Goal: Task Accomplishment & Management: Manage account settings

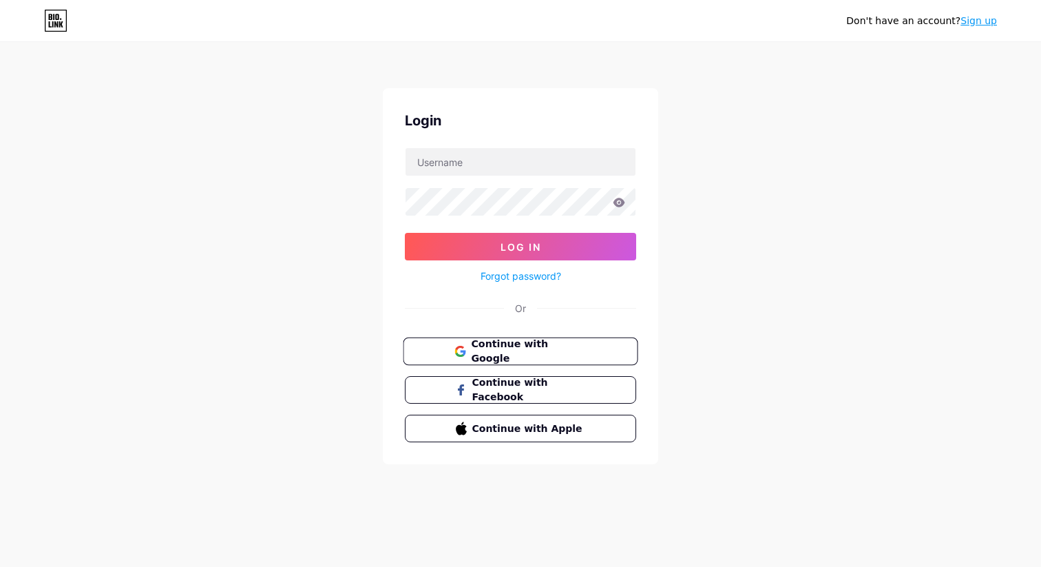
click at [529, 340] on button "Continue with Google" at bounding box center [520, 351] width 235 height 28
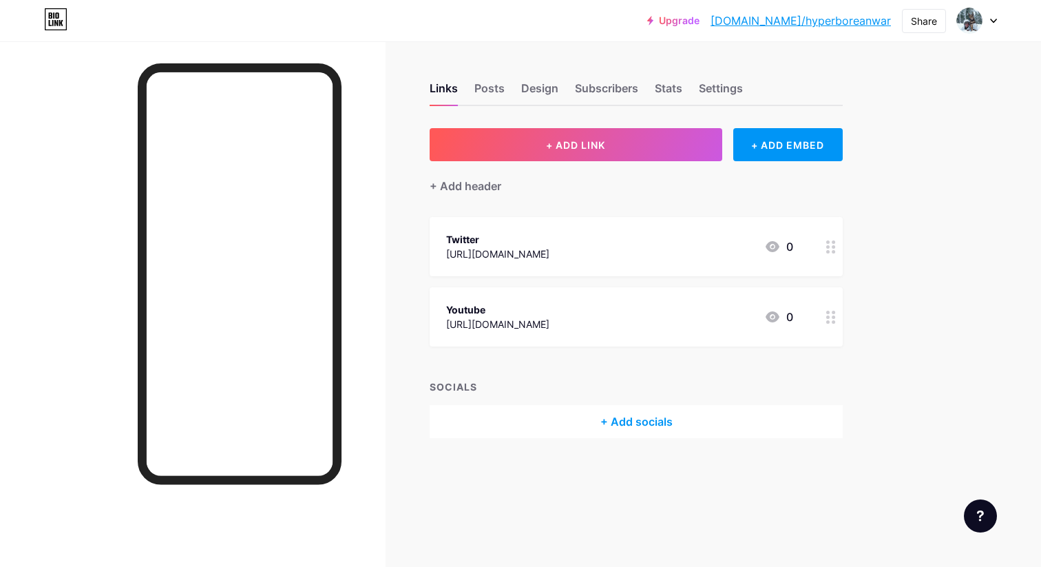
click at [576, 423] on div "+ Add socials" at bounding box center [636, 421] width 413 height 33
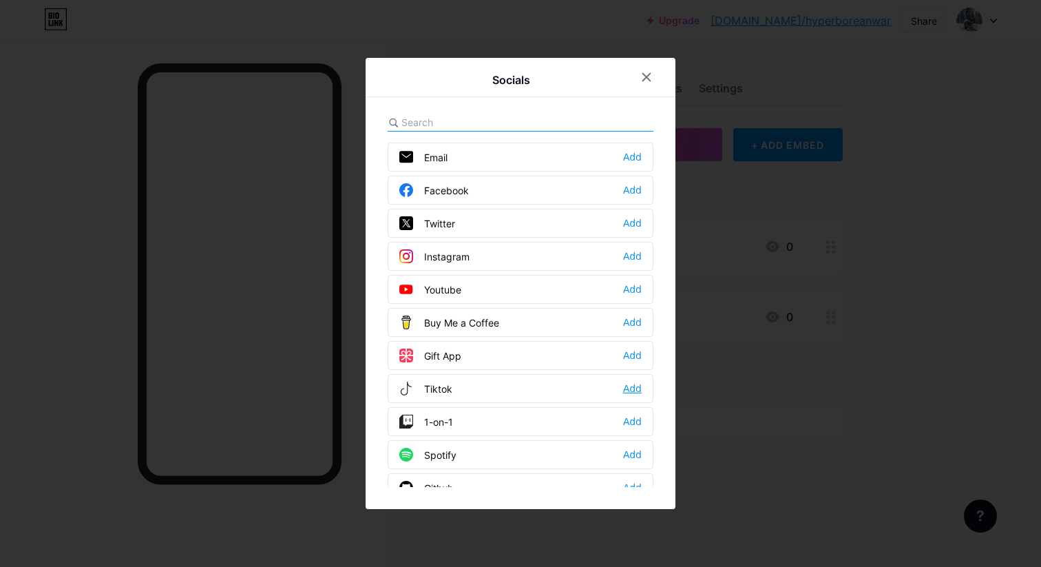
click at [635, 390] on div "Add" at bounding box center [632, 389] width 19 height 14
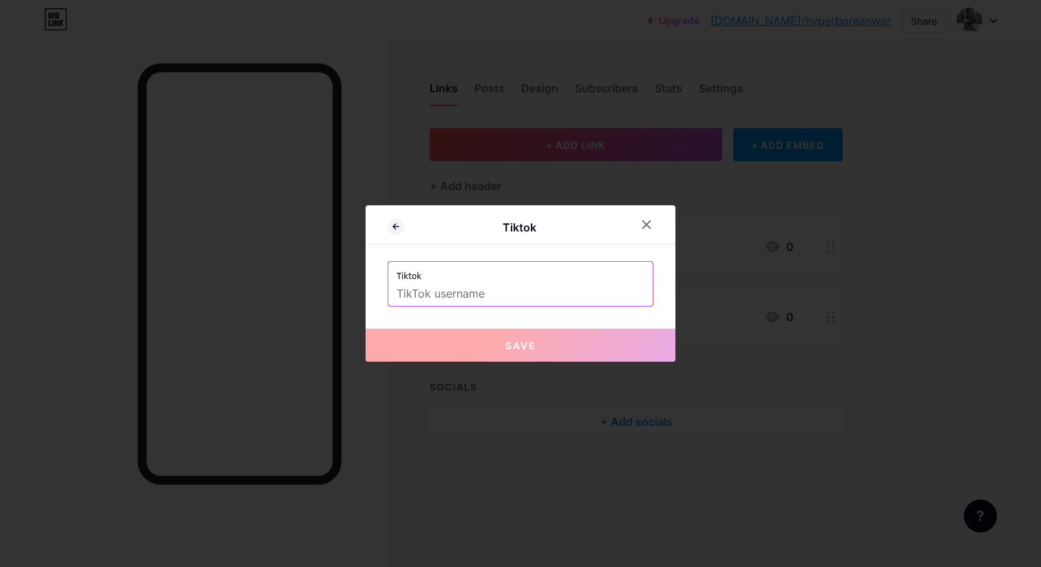
click at [542, 301] on input "text" at bounding box center [521, 293] width 248 height 23
paste input "[URL][DOMAIN_NAME]"
type input "[URL][DOMAIN_NAME]"
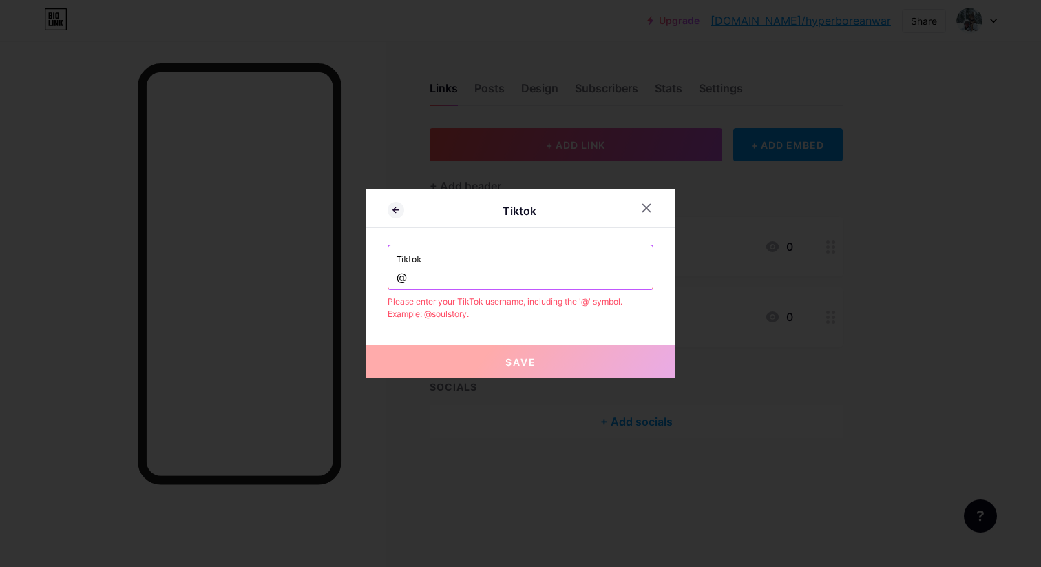
paste input "hyperboreanwars"
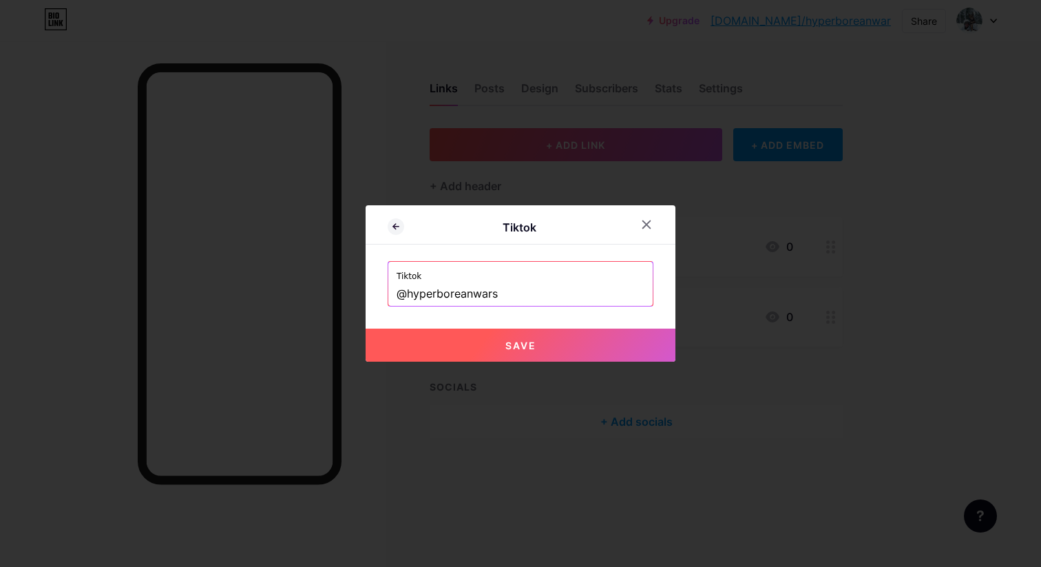
click at [564, 331] on button "Save" at bounding box center [521, 344] width 310 height 33
type input "[URL][DOMAIN_NAME]"
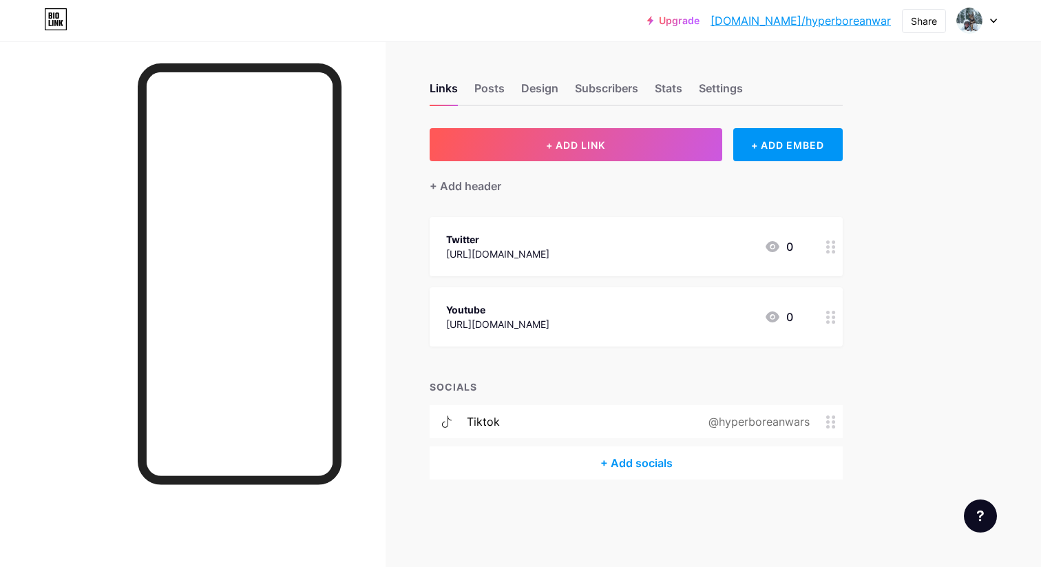
drag, startPoint x: 826, startPoint y: 415, endPoint x: 786, endPoint y: 425, distance: 40.6
click at [786, 425] on div "@hyperboreanwars" at bounding box center [757, 421] width 140 height 17
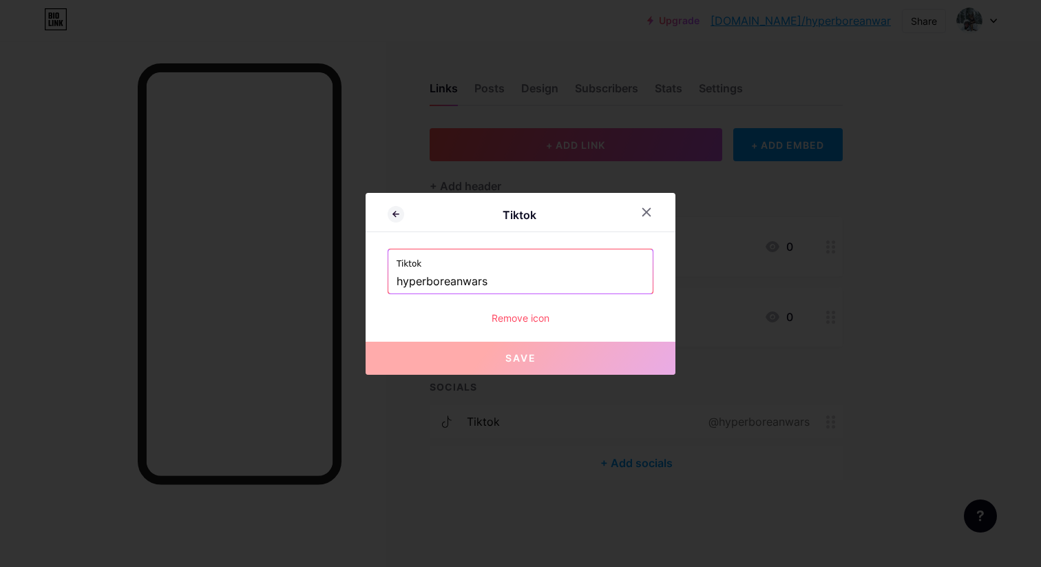
click at [538, 317] on div "Remove icon" at bounding box center [521, 318] width 266 height 14
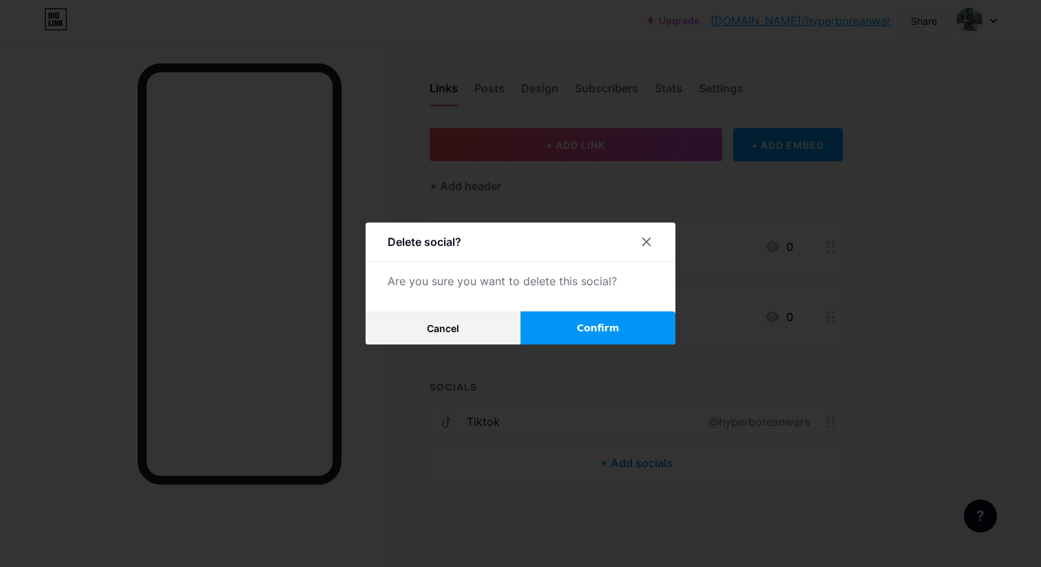
click at [627, 325] on button "Confirm" at bounding box center [598, 327] width 155 height 33
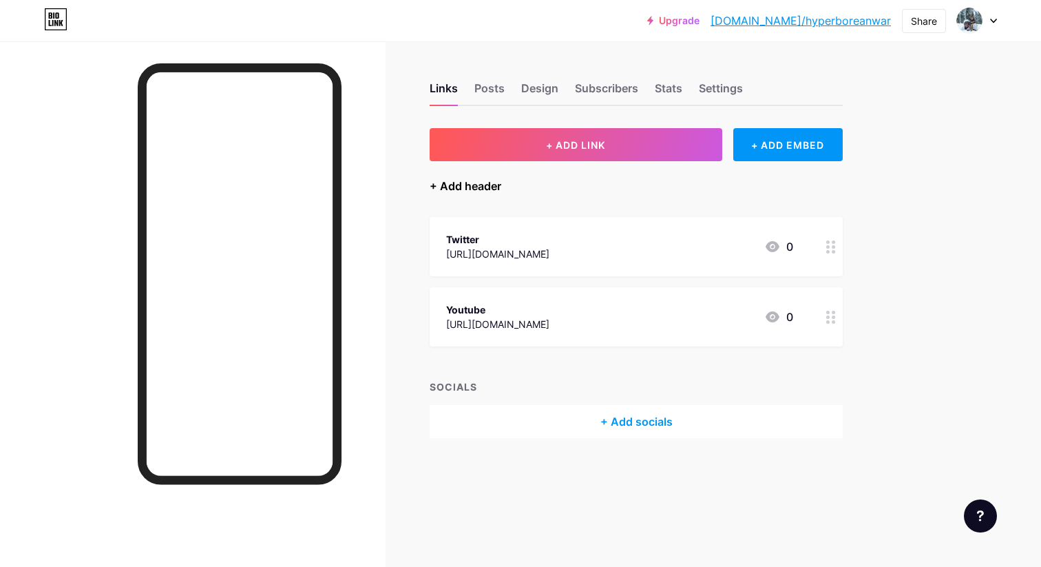
click at [486, 191] on div "+ Add header" at bounding box center [466, 186] width 72 height 17
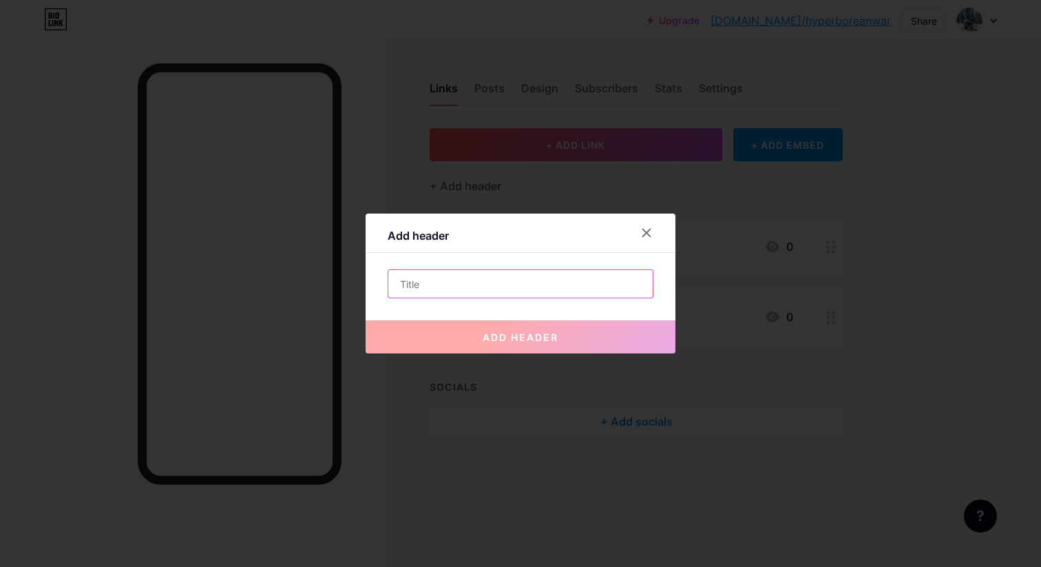
click at [506, 282] on input "text" at bounding box center [520, 284] width 264 height 28
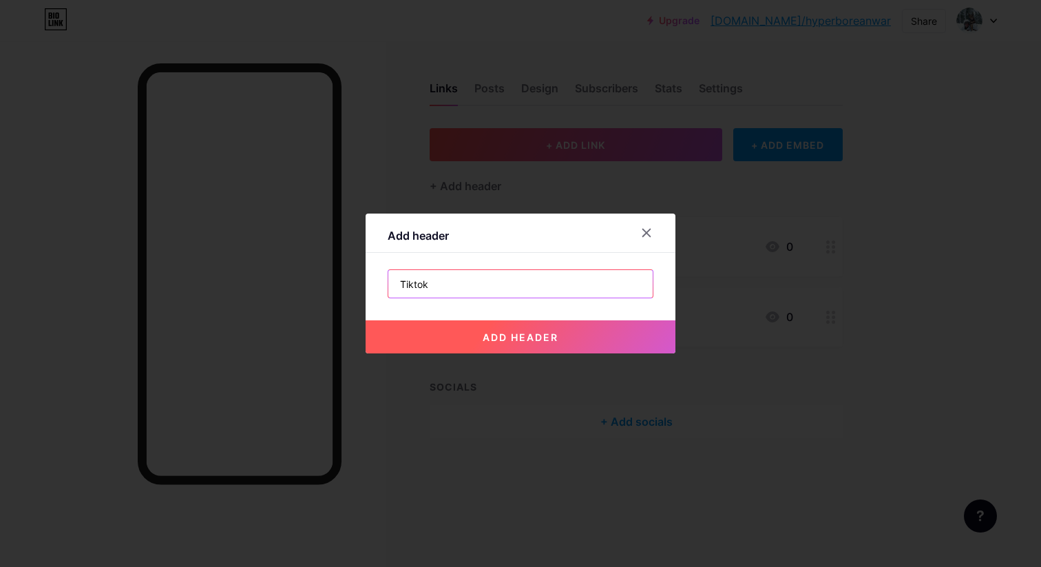
type input "Tiktok"
click at [521, 329] on button "add header" at bounding box center [521, 336] width 310 height 33
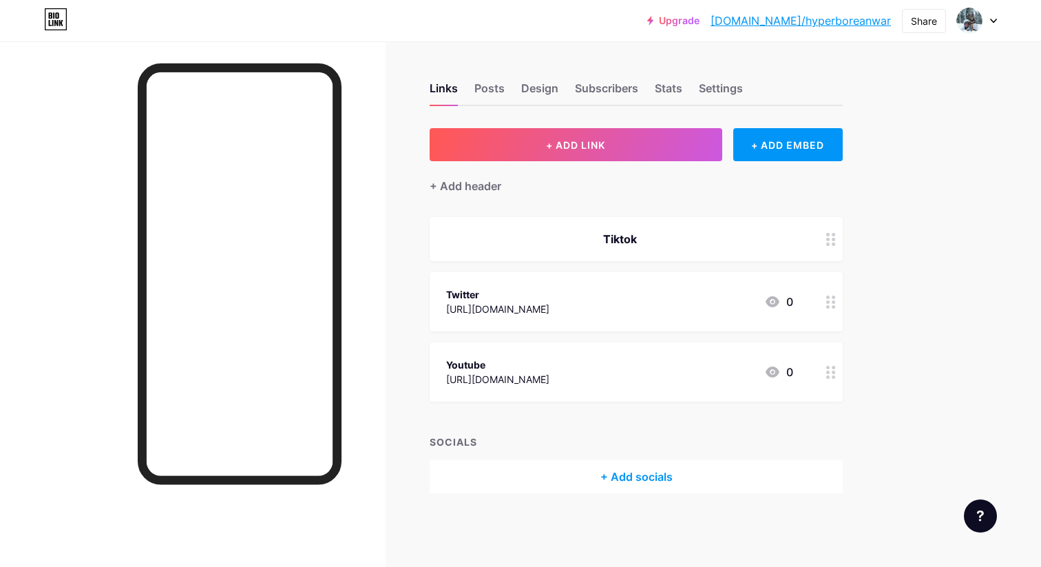
click at [839, 236] on div at bounding box center [830, 239] width 23 height 44
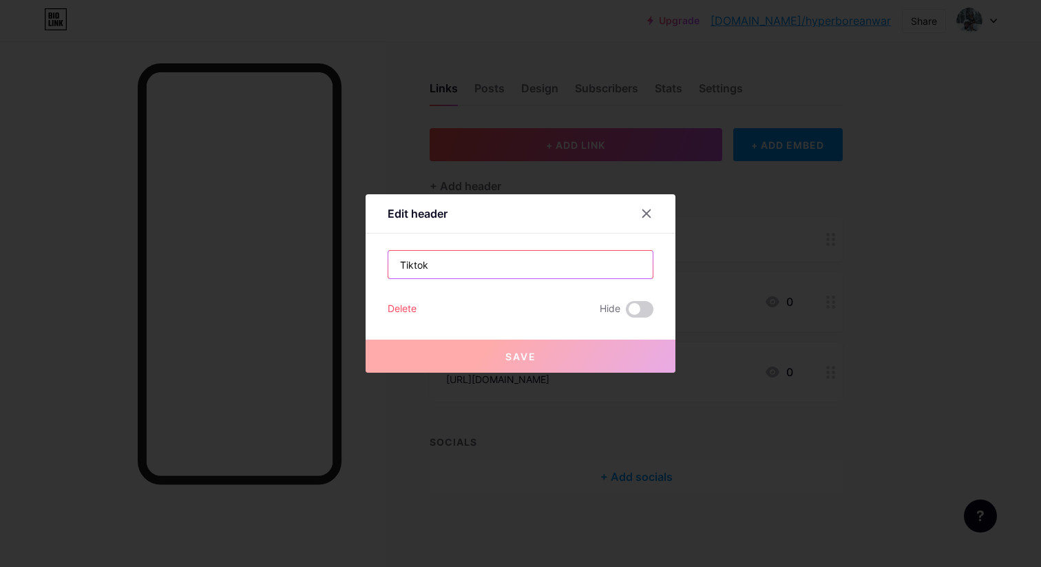
click at [497, 262] on input "Tiktok" at bounding box center [520, 265] width 264 height 28
click at [649, 210] on icon at bounding box center [647, 214] width 8 height 8
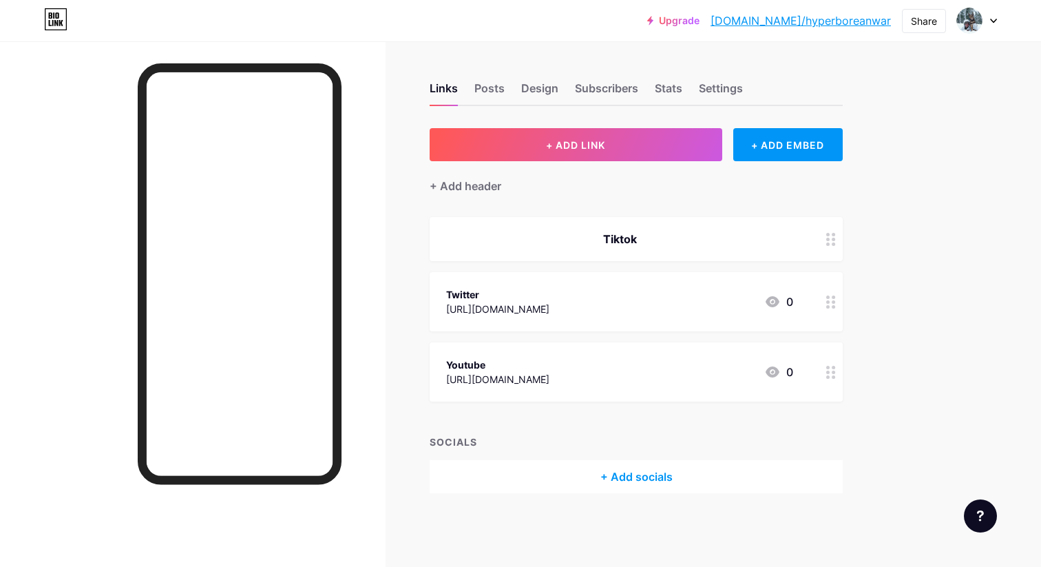
drag, startPoint x: 731, startPoint y: 243, endPoint x: 714, endPoint y: 244, distance: 17.2
click at [714, 244] on div "Tiktok" at bounding box center [619, 239] width 347 height 17
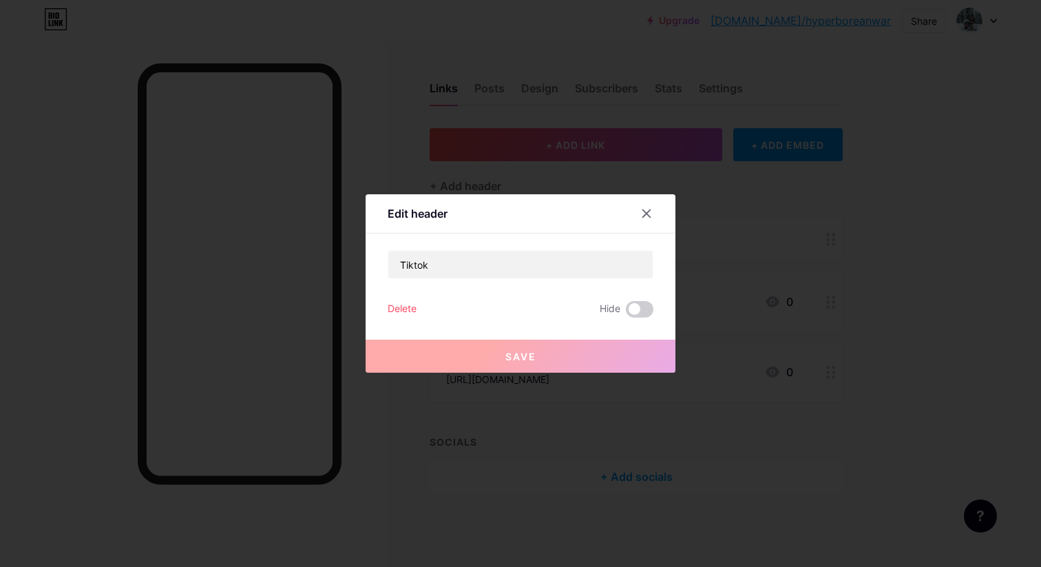
click at [401, 313] on div "Delete" at bounding box center [402, 309] width 29 height 17
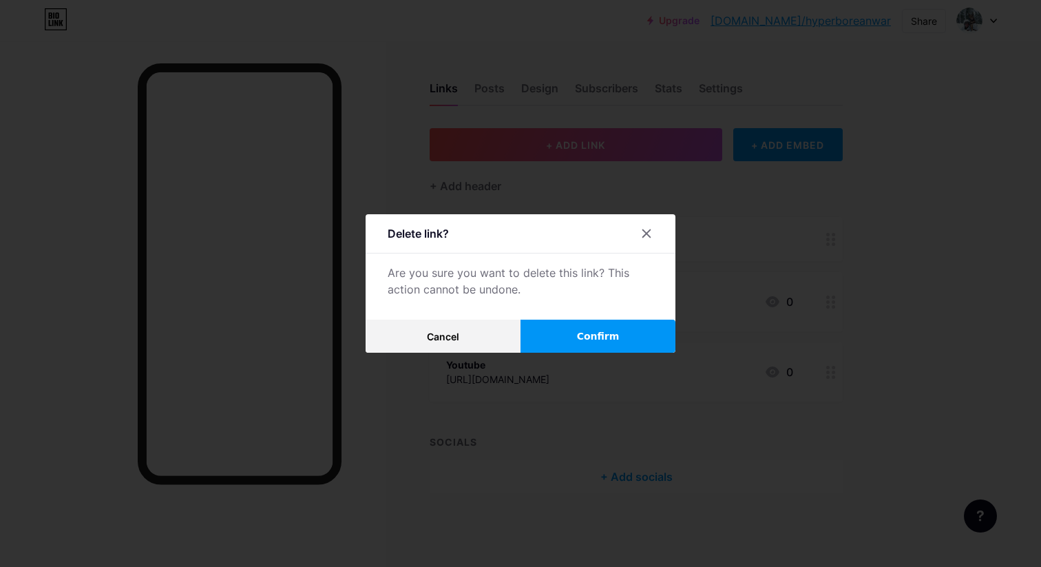
click at [572, 328] on button "Confirm" at bounding box center [598, 336] width 155 height 33
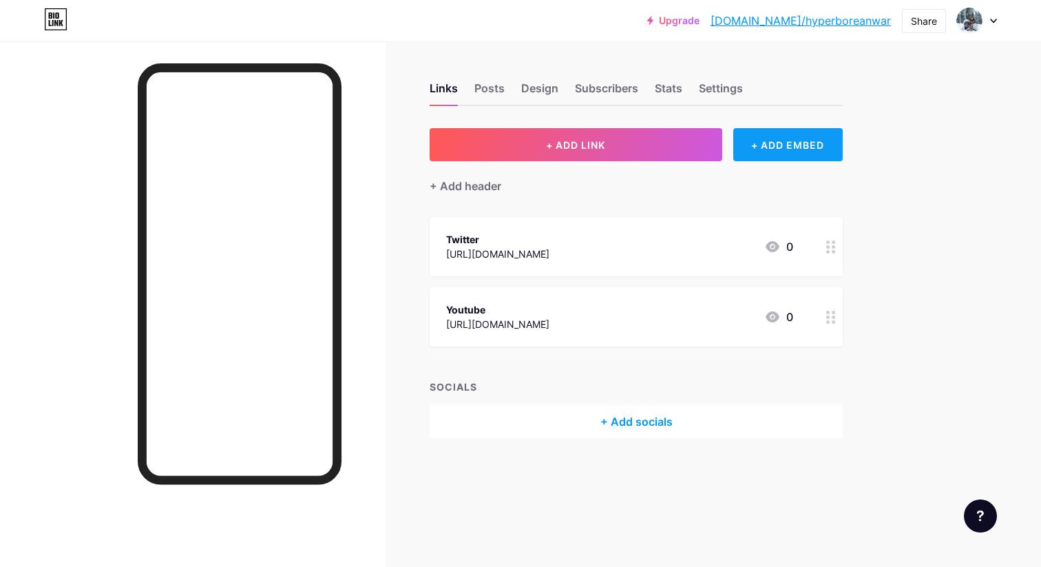
click at [757, 139] on div "+ ADD EMBED" at bounding box center [787, 144] width 109 height 33
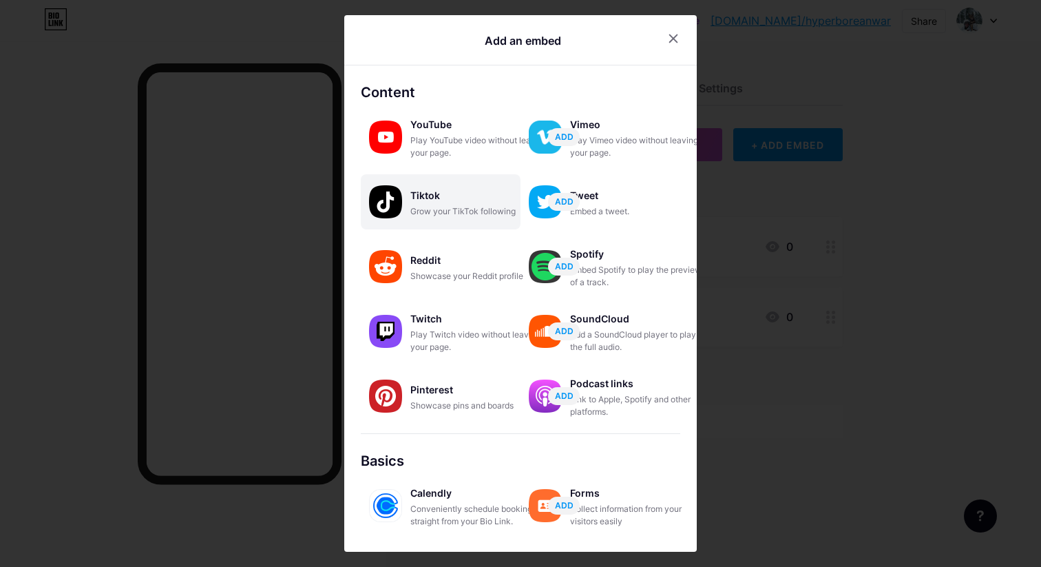
click at [454, 195] on div "Tiktok" at bounding box center [479, 195] width 138 height 19
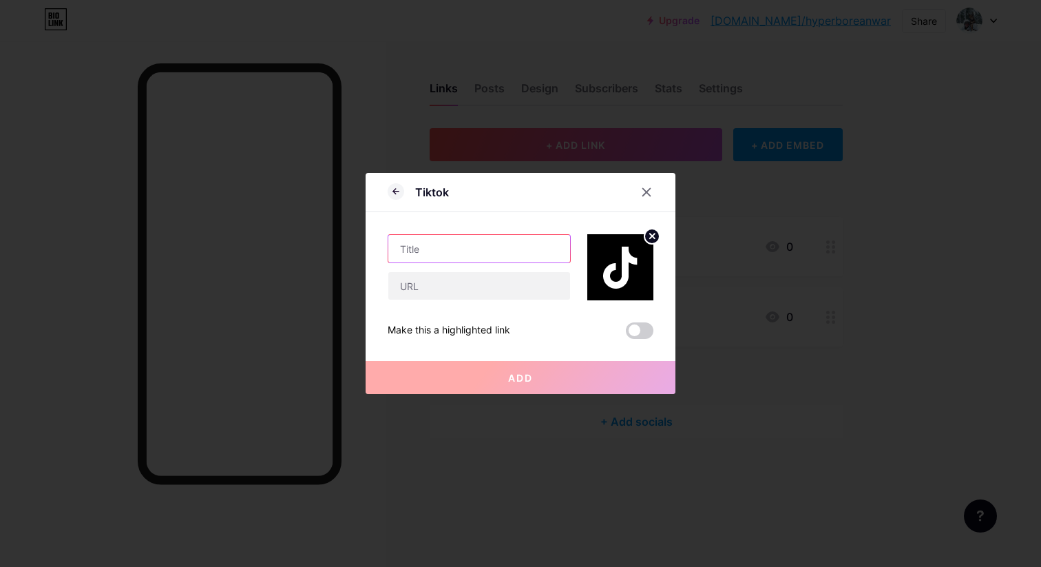
click at [477, 243] on input "text" at bounding box center [479, 249] width 182 height 28
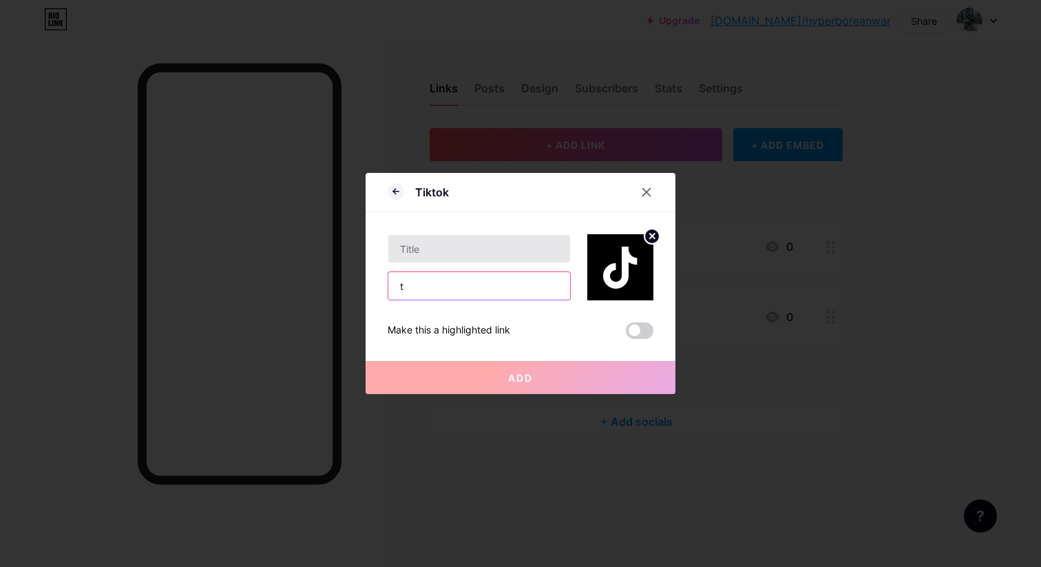
type input "t"
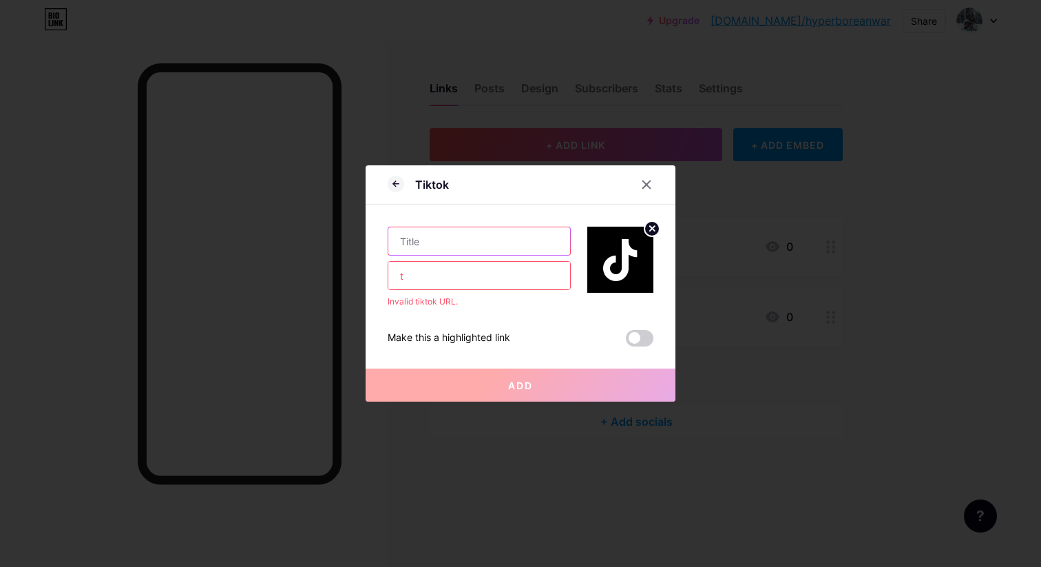
click at [485, 240] on input "text" at bounding box center [479, 241] width 182 height 28
type input "Tiktok"
click at [456, 274] on input "t" at bounding box center [479, 276] width 182 height 28
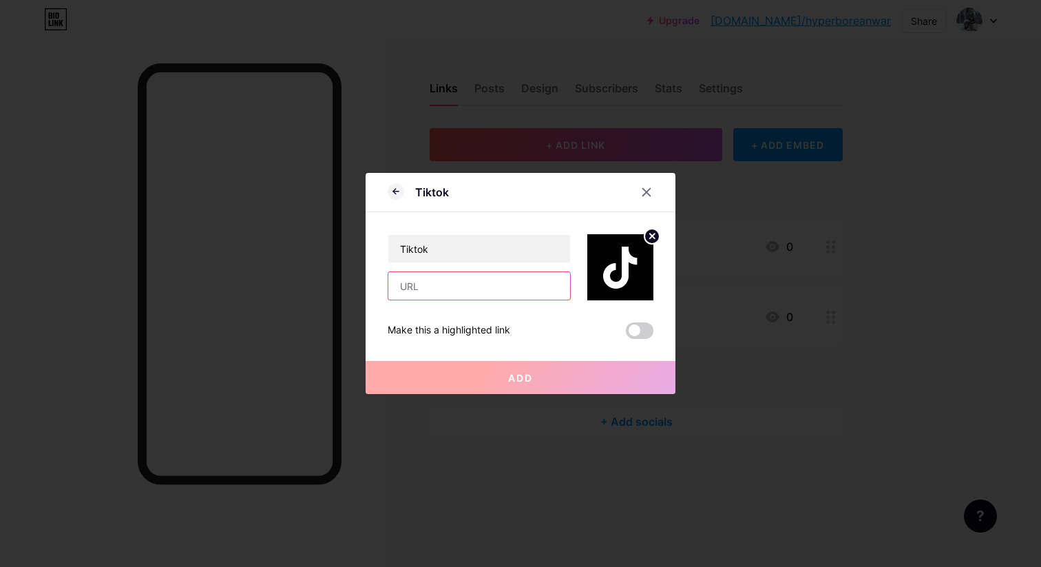
paste input "[URL][DOMAIN_NAME]"
type input "[URL][DOMAIN_NAME]"
paste input "<blockquote class="tiktok-embed" cite="[URL][DOMAIN_NAME]" data-unique-id="hype…"
type input "<blockquote class="tiktok-embed" cite="[URL][DOMAIN_NAME]" data-unique-id="hype…"
paste input "[URL][DOMAIN_NAME]"
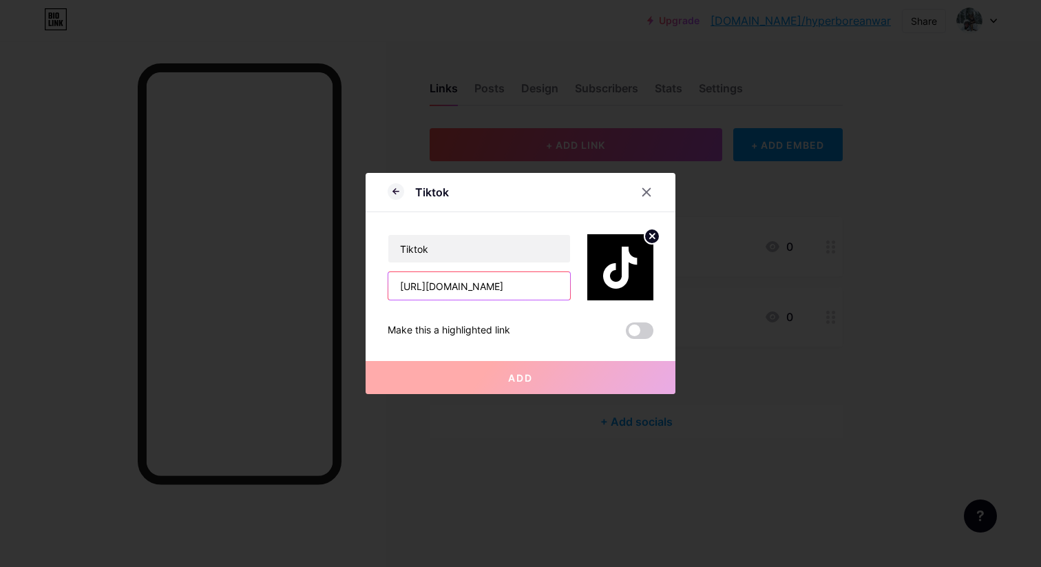
scroll to position [0, 40]
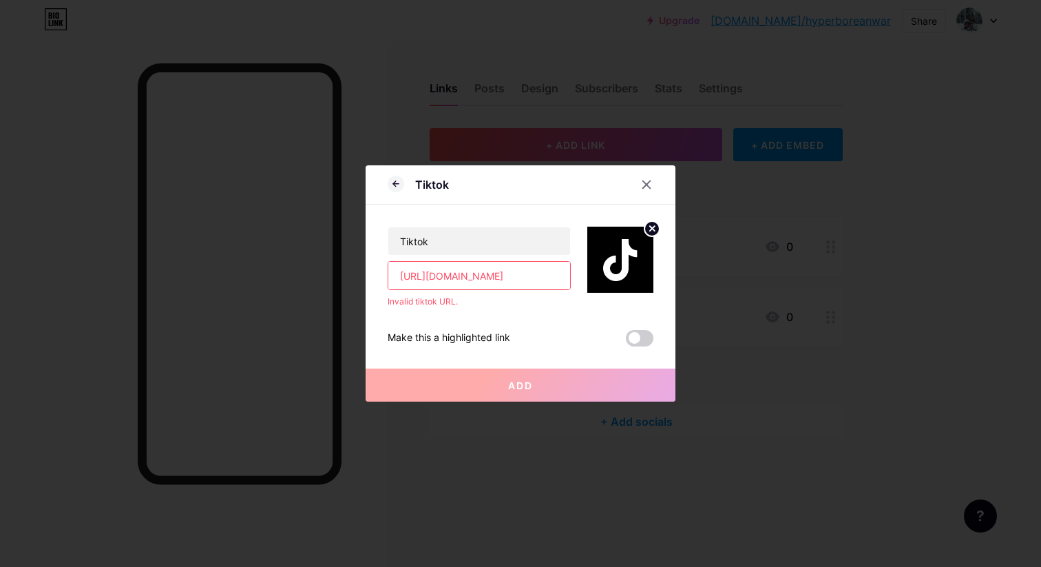
click at [479, 277] on input "[URL][DOMAIN_NAME]" at bounding box center [479, 276] width 182 height 28
click at [454, 311] on div "Tiktok [URL][DOMAIN_NAME] Invalid tiktok URL. Make this a highlighted link Add" at bounding box center [521, 276] width 266 height 142
click at [649, 339] on span at bounding box center [640, 338] width 28 height 17
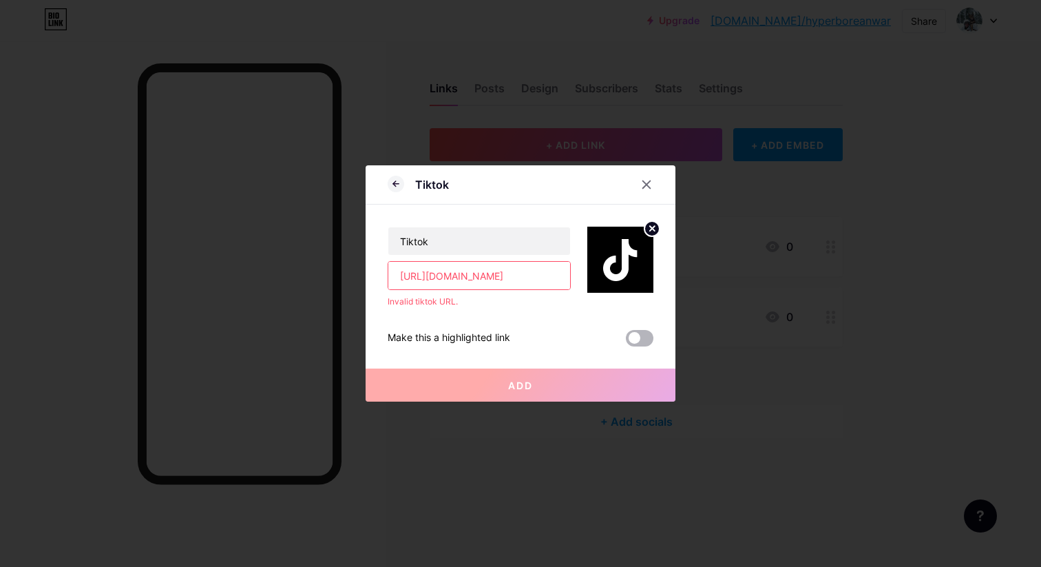
click at [626, 342] on input "checkbox" at bounding box center [626, 342] width 0 height 0
click at [649, 339] on span at bounding box center [640, 338] width 28 height 17
click at [626, 342] on input "checkbox" at bounding box center [626, 342] width 0 height 0
click at [524, 286] on input "[URL][DOMAIN_NAME]" at bounding box center [479, 276] width 182 height 28
paste input "?is_from_webapp=1&sender_device=pc"
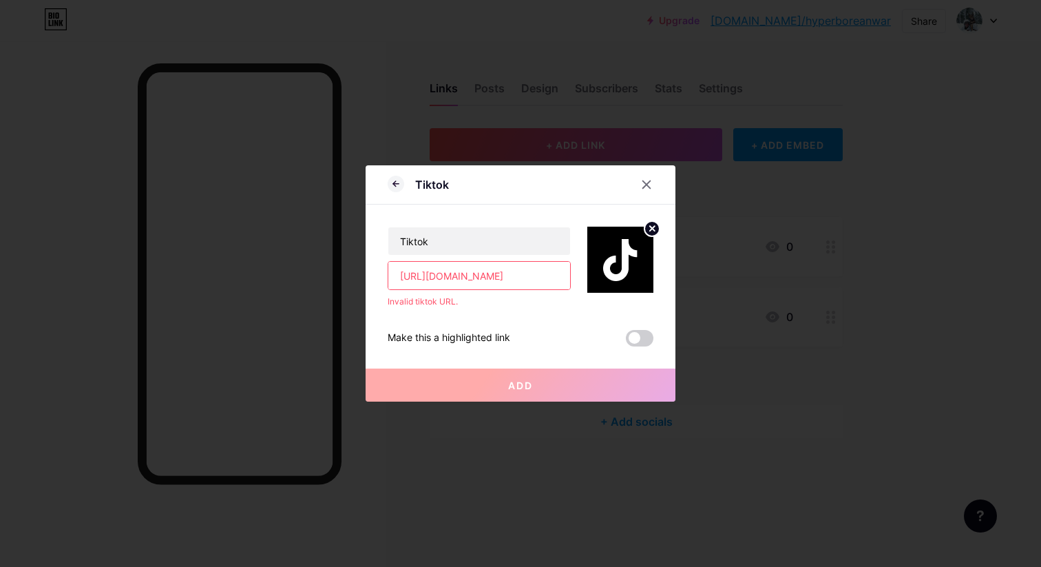
scroll to position [0, 218]
type input "[URL][DOMAIN_NAME]"
click at [655, 187] on div at bounding box center [646, 184] width 25 height 25
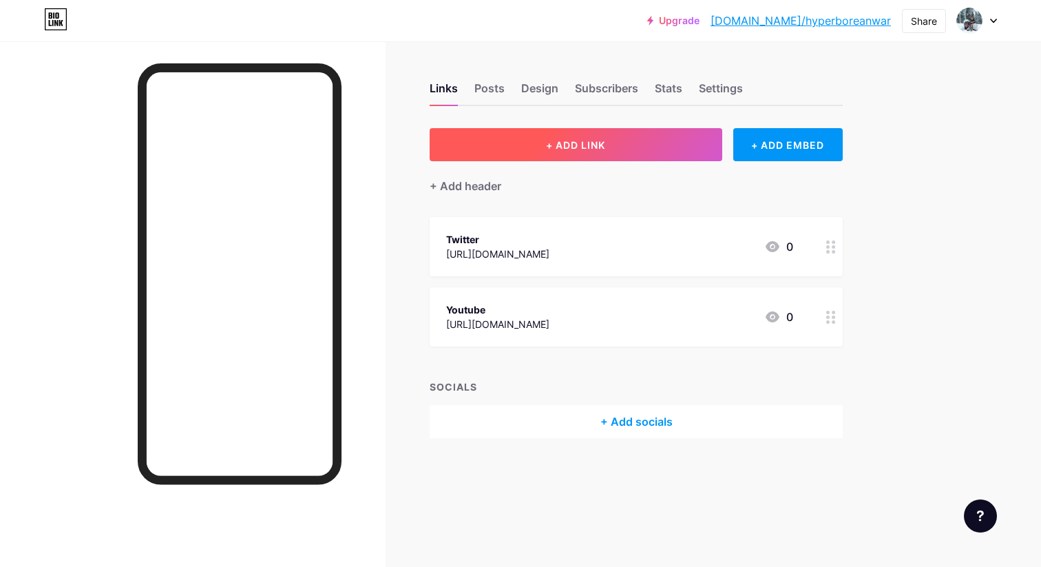
click at [664, 151] on button "+ ADD LINK" at bounding box center [576, 144] width 293 height 33
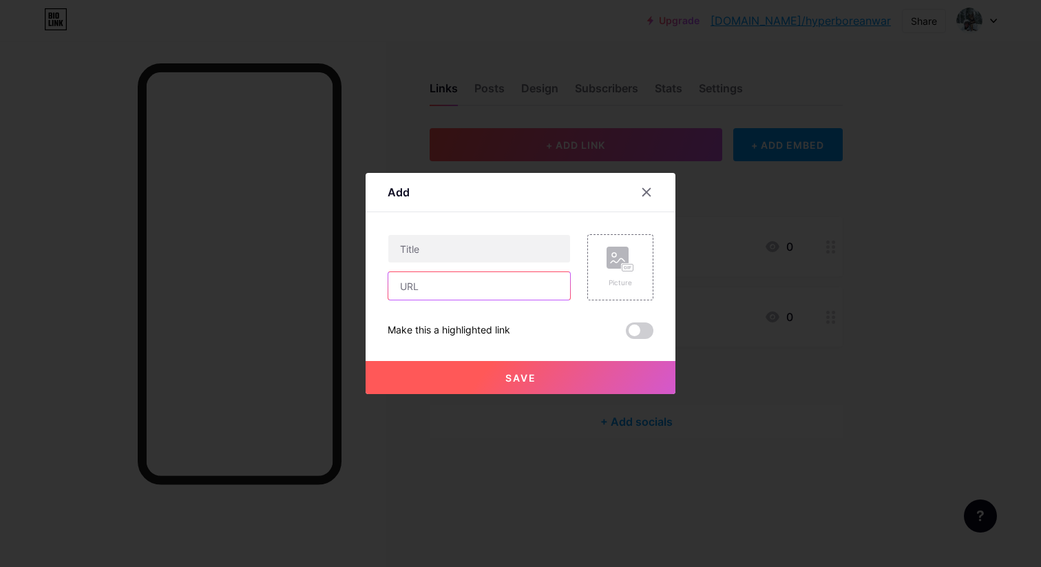
click at [446, 298] on input "text" at bounding box center [479, 286] width 182 height 28
paste input "[URL][DOMAIN_NAME]"
click at [516, 254] on input "text" at bounding box center [479, 249] width 182 height 28
type input "[URL][DOMAIN_NAME]"
click at [501, 247] on input "text" at bounding box center [479, 249] width 182 height 28
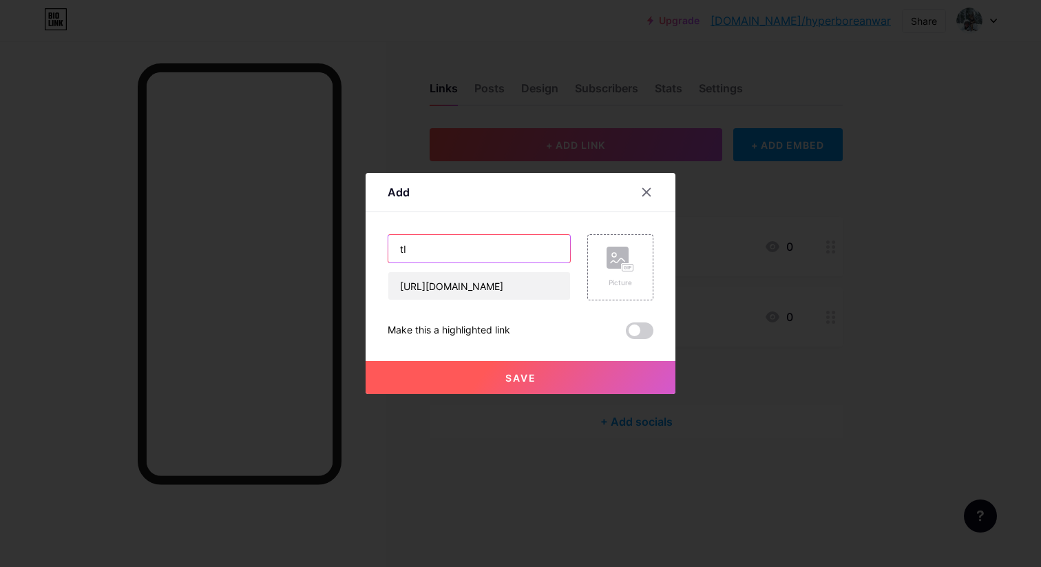
type input "t"
type input "Tiktok"
click at [599, 272] on div "Picture" at bounding box center [620, 267] width 66 height 66
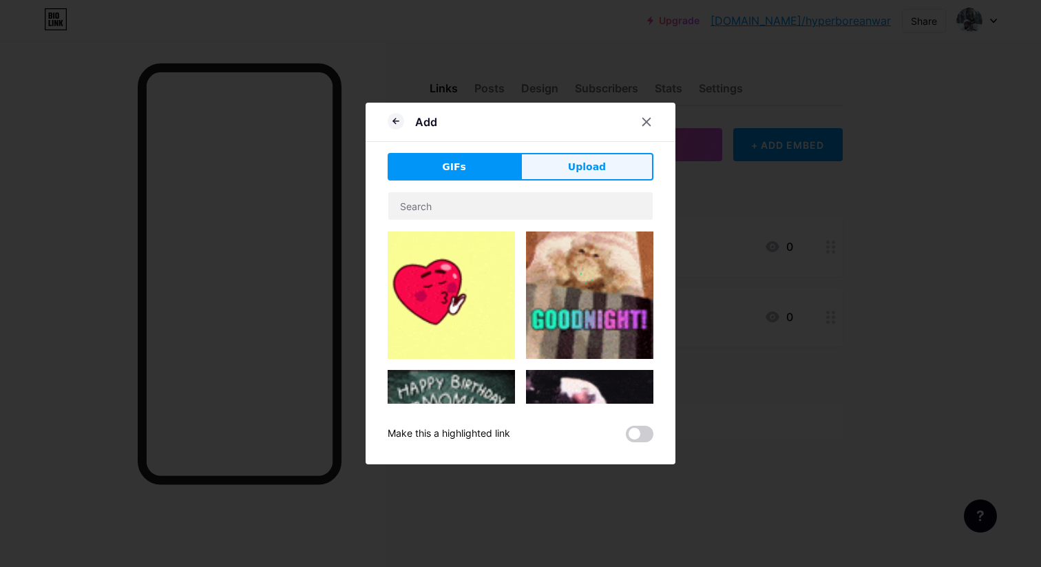
click at [577, 156] on button "Upload" at bounding box center [587, 167] width 133 height 28
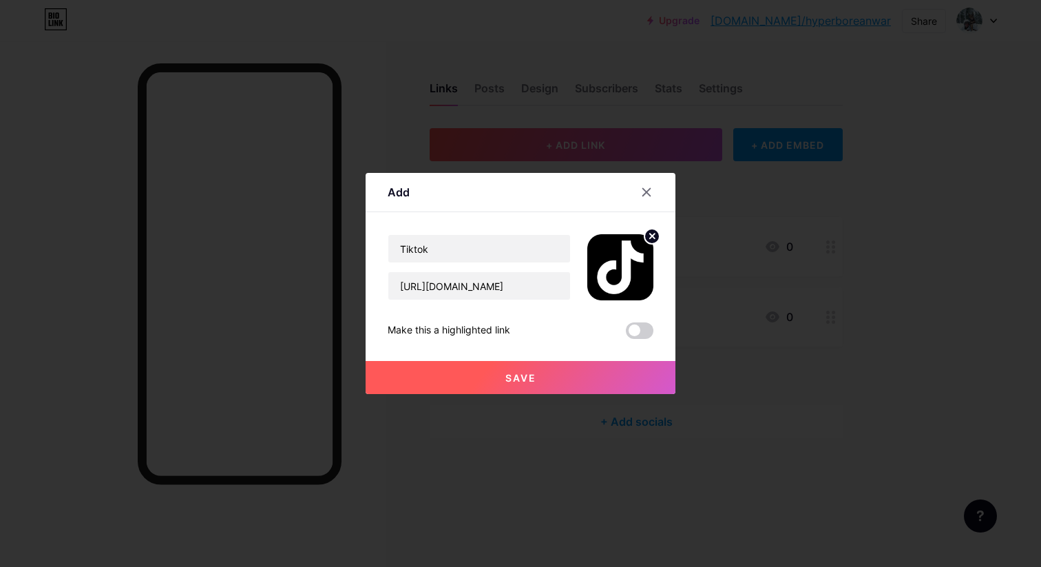
click at [599, 371] on button "Save" at bounding box center [521, 377] width 310 height 33
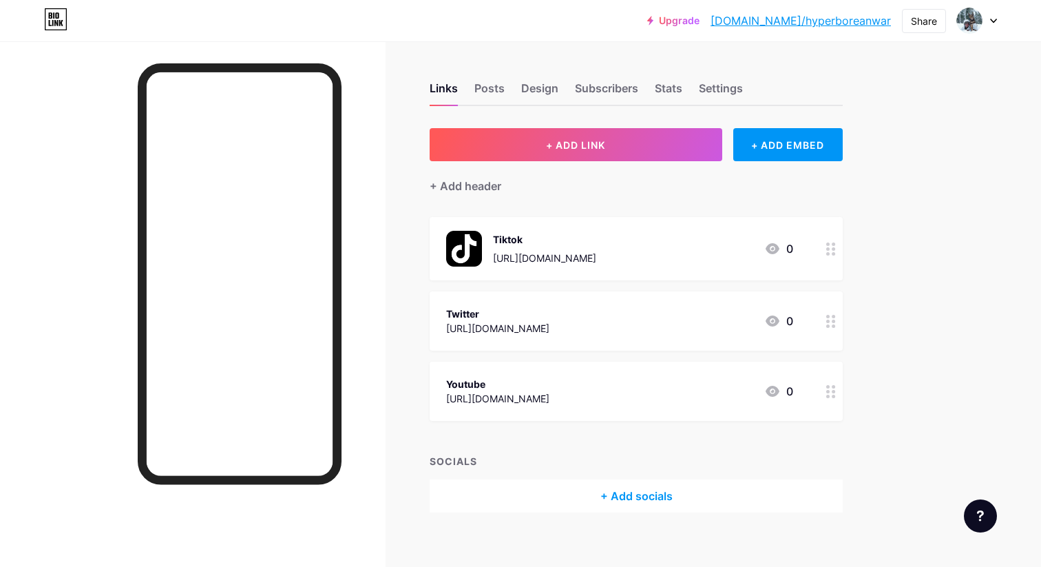
click at [829, 323] on icon at bounding box center [831, 321] width 10 height 13
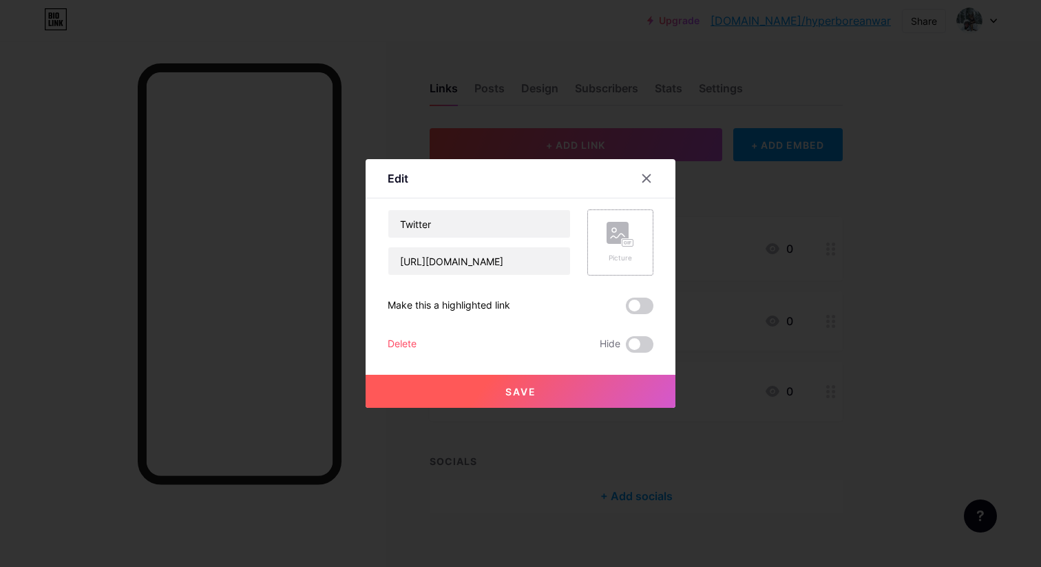
click at [629, 231] on icon at bounding box center [621, 234] width 28 height 25
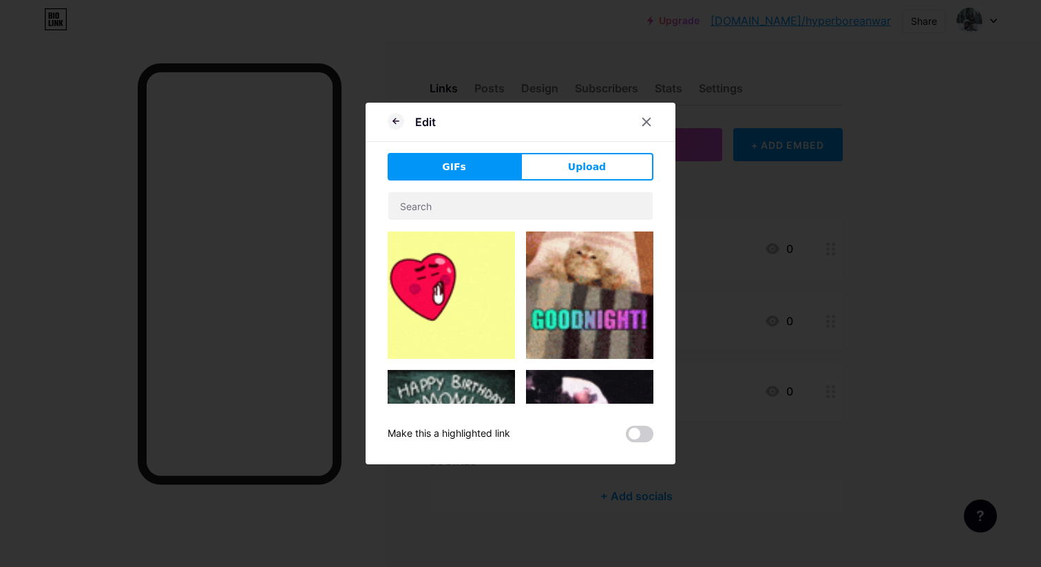
click at [573, 180] on div "GIFs Upload Content YouTube Play YouTube video without leaving your page. ADD V…" at bounding box center [521, 297] width 266 height 289
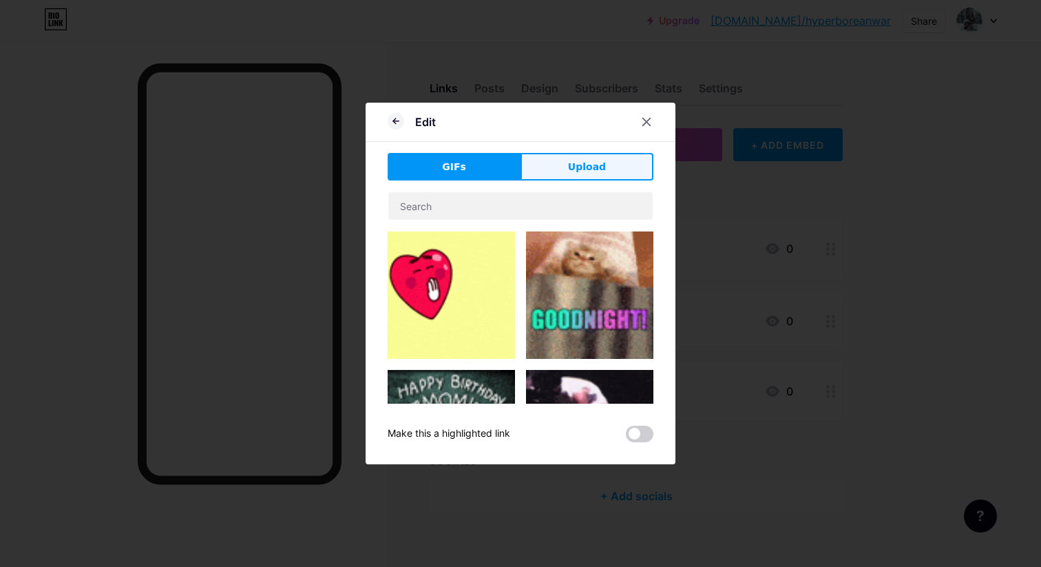
click at [607, 165] on button "Upload" at bounding box center [587, 167] width 133 height 28
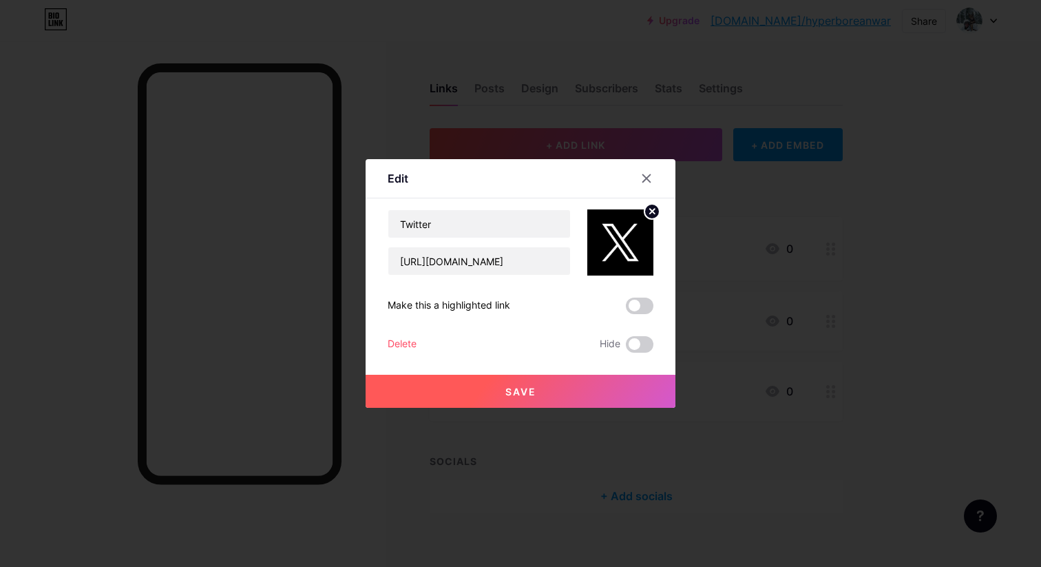
click at [552, 391] on button "Save" at bounding box center [521, 391] width 310 height 33
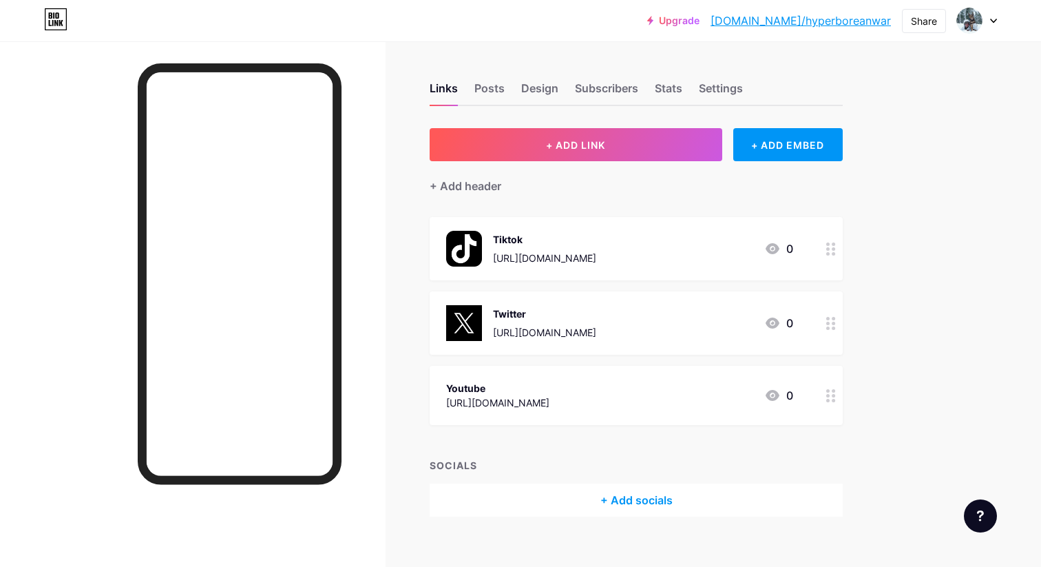
click at [829, 389] on circle at bounding box center [827, 390] width 3 height 3
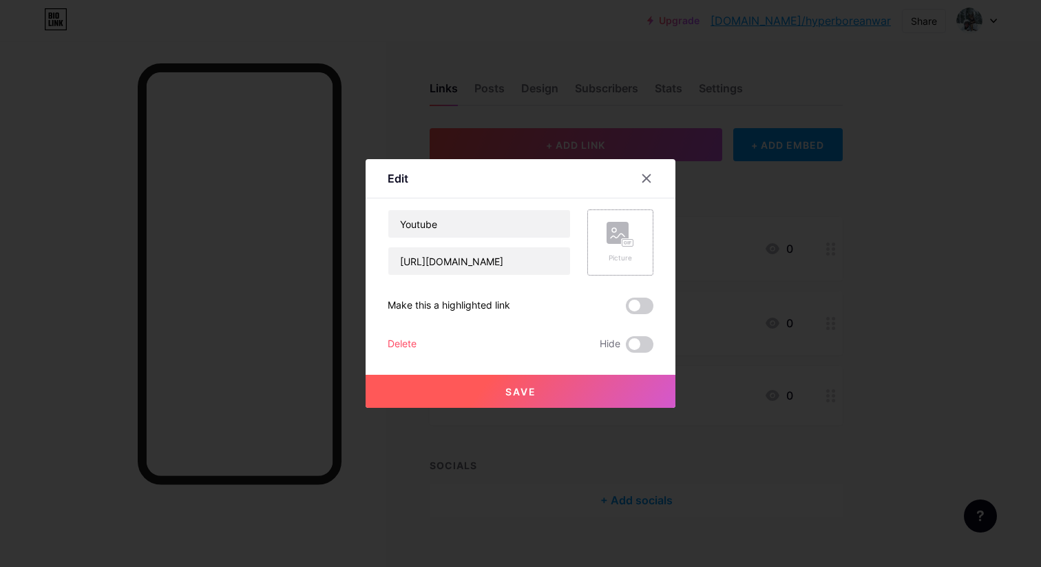
click at [638, 241] on div "Picture" at bounding box center [620, 242] width 66 height 66
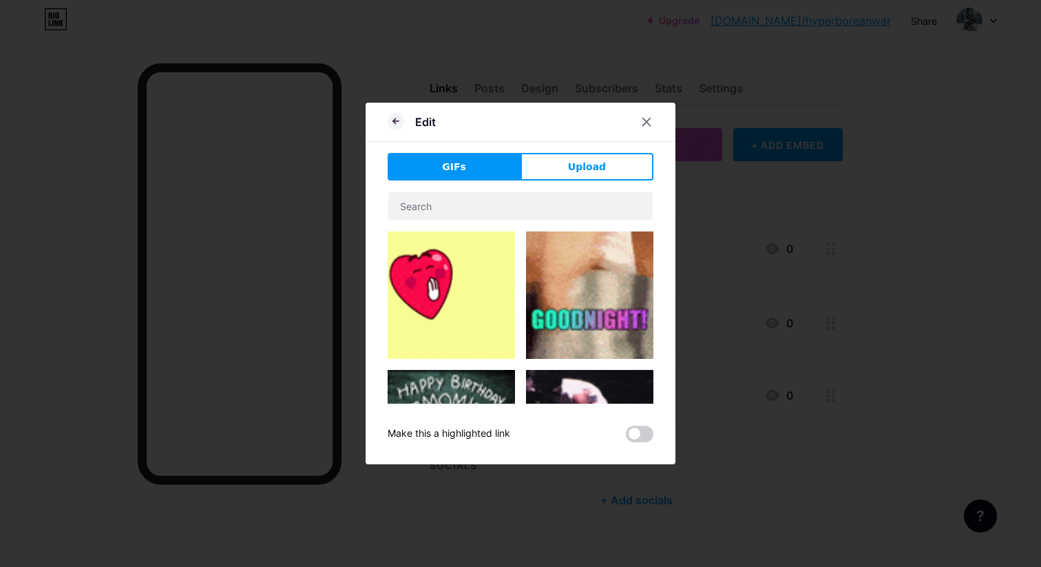
click at [623, 180] on div "GIFs Upload Content YouTube Play YouTube video without leaving your page. ADD V…" at bounding box center [521, 297] width 266 height 289
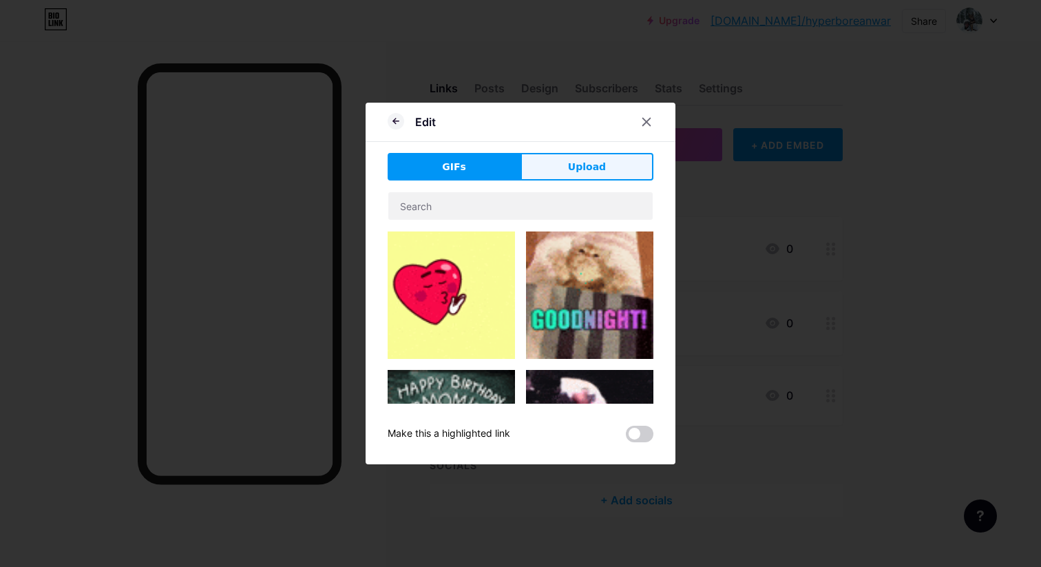
click at [620, 171] on button "Upload" at bounding box center [587, 167] width 133 height 28
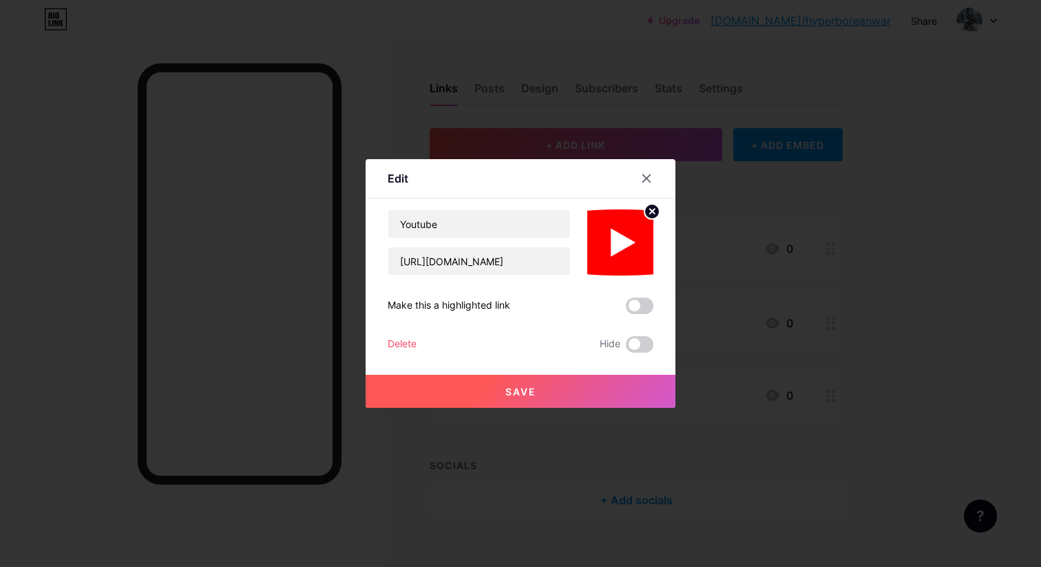
click at [576, 388] on button "Save" at bounding box center [521, 391] width 310 height 33
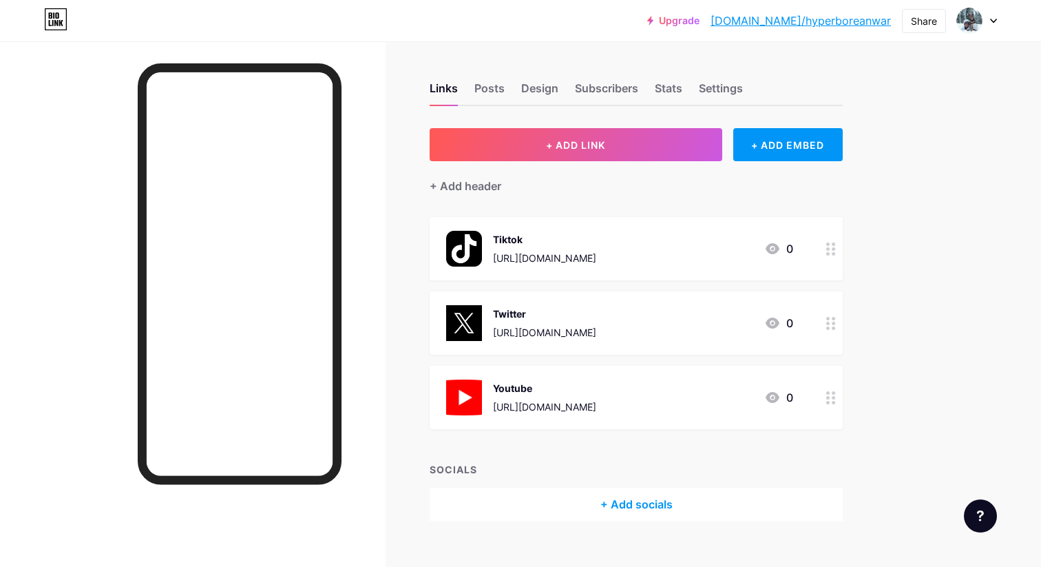
click at [950, 311] on div "Upgrade [DOMAIN_NAME]/hyperb... [DOMAIN_NAME]/hyperboreanwar Share Switch accou…" at bounding box center [520, 294] width 1041 height 589
click at [715, 83] on div "Settings" at bounding box center [721, 92] width 44 height 25
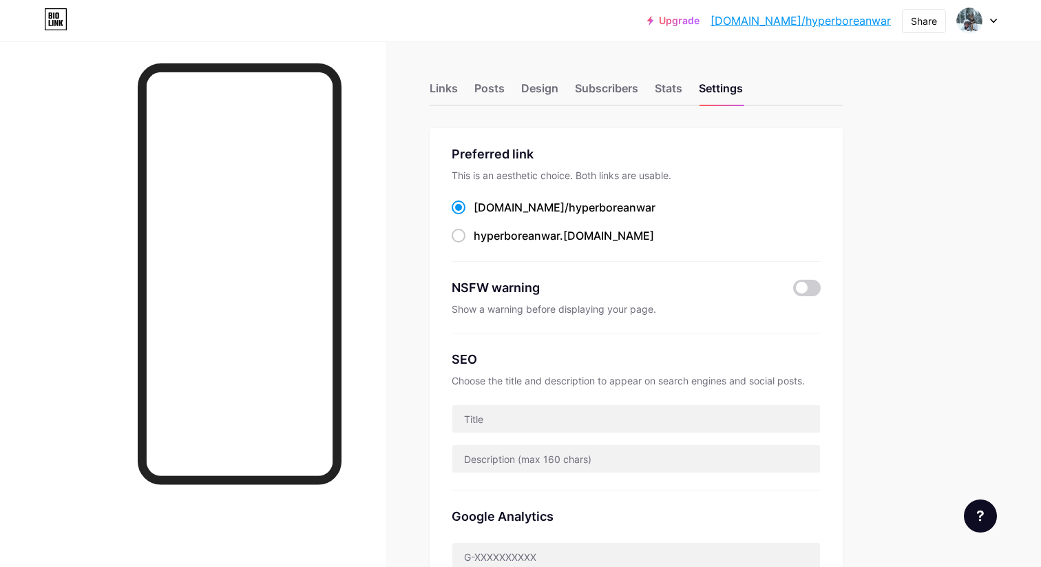
click at [649, 92] on div "Links Posts Design Subscribers Stats Settings" at bounding box center [636, 82] width 413 height 48
click at [658, 92] on div "Stats" at bounding box center [669, 92] width 28 height 25
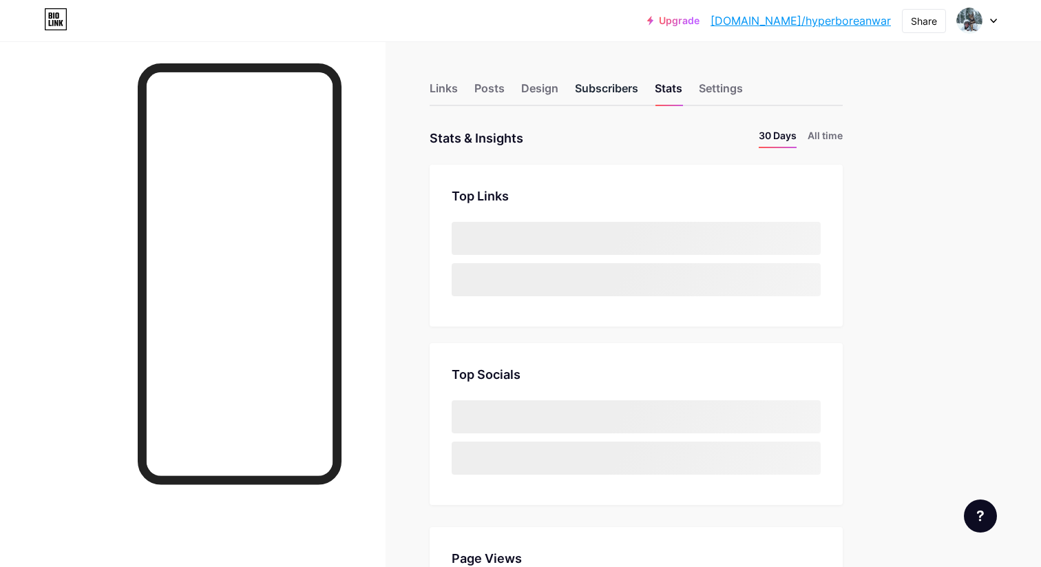
click at [609, 91] on div "Subscribers" at bounding box center [606, 92] width 63 height 25
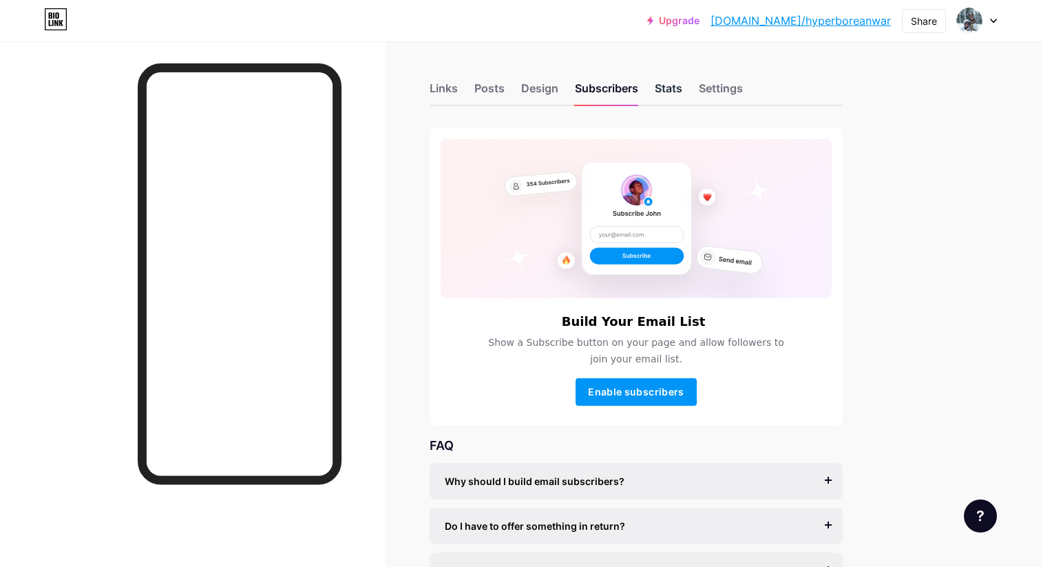
click at [669, 91] on div "Stats" at bounding box center [669, 92] width 28 height 25
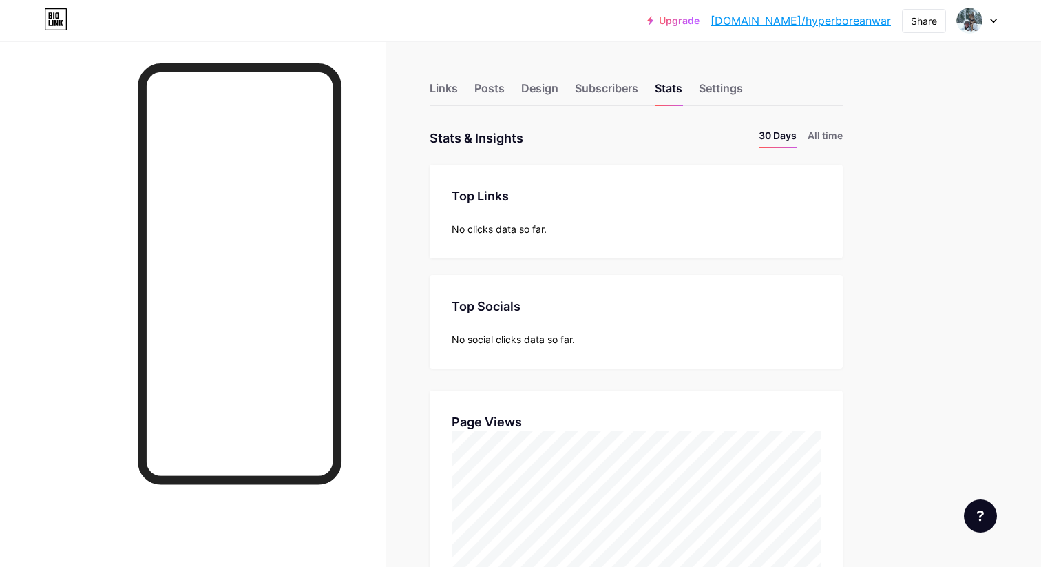
scroll to position [567, 1041]
click at [820, 135] on li "All time" at bounding box center [825, 138] width 35 height 20
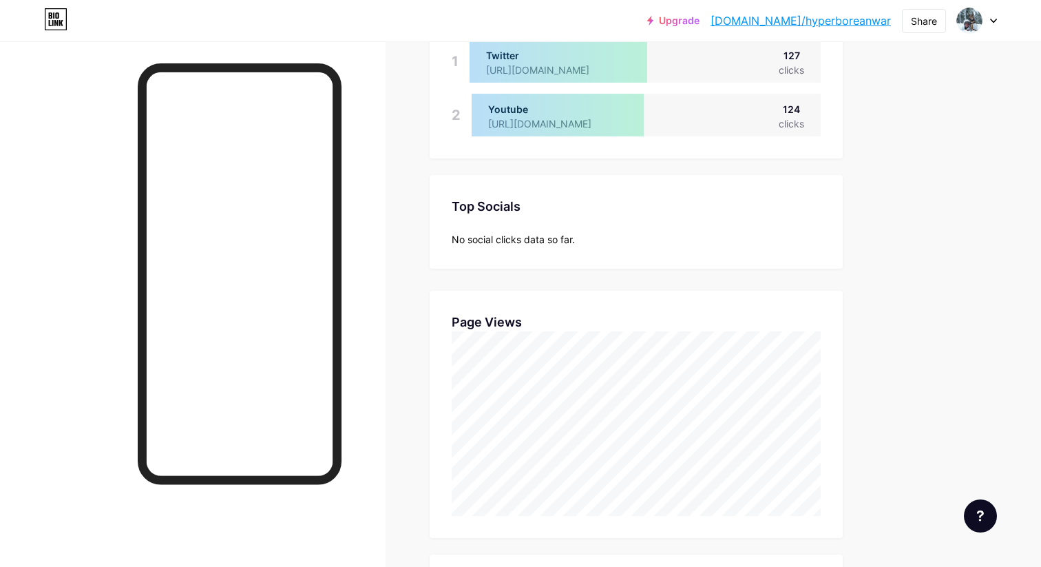
scroll to position [0, 0]
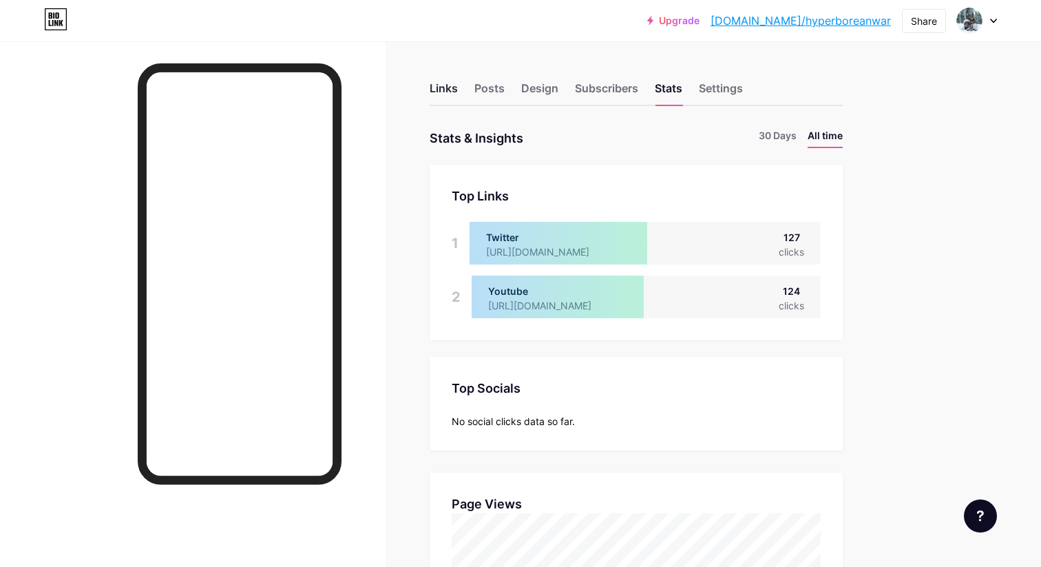
click at [439, 87] on div "Links" at bounding box center [444, 92] width 28 height 25
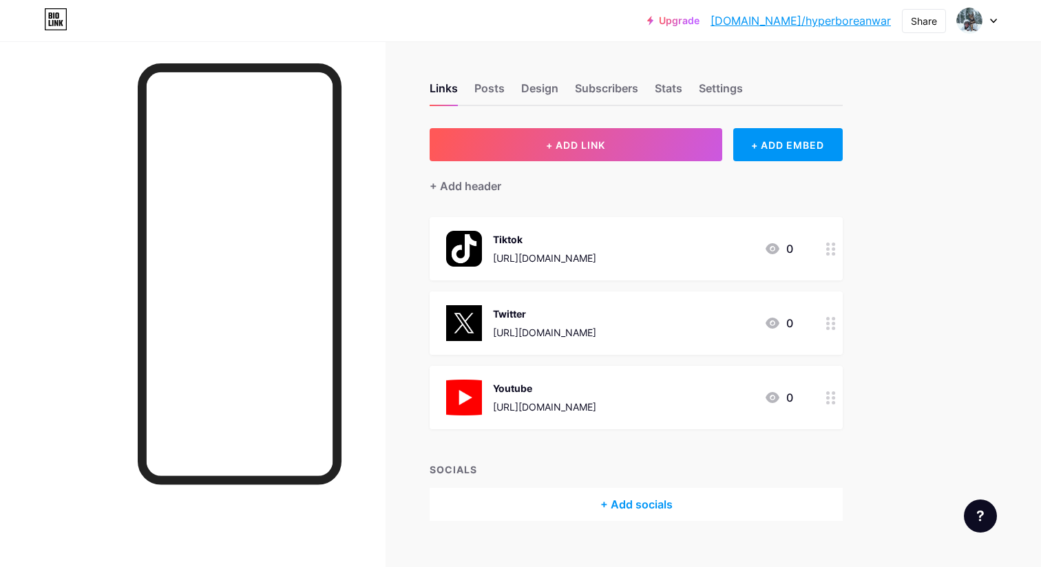
click at [1000, 23] on div "Upgrade [DOMAIN_NAME]/hyperb... [DOMAIN_NAME]/hyperboreanwar Share Switch accou…" at bounding box center [520, 20] width 1041 height 25
click at [995, 23] on div at bounding box center [977, 20] width 40 height 25
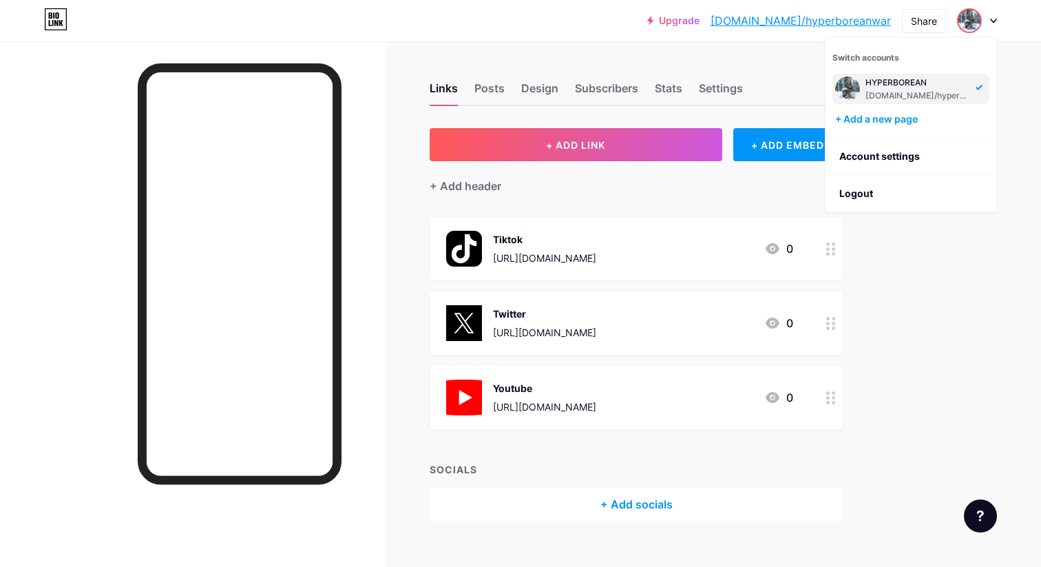
click at [986, 21] on div at bounding box center [977, 20] width 40 height 25
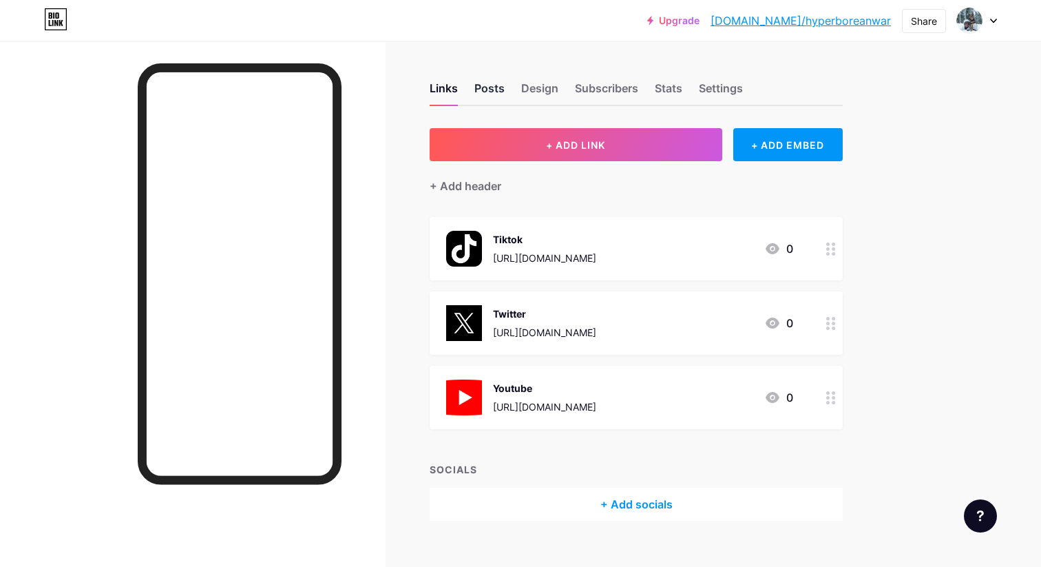
click at [494, 94] on div "Posts" at bounding box center [489, 92] width 30 height 25
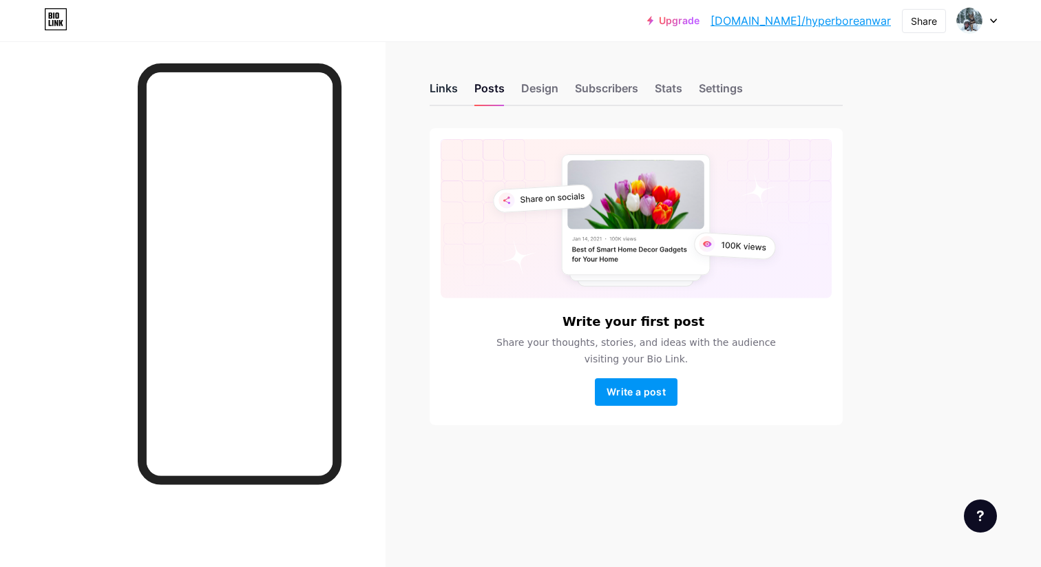
click at [445, 90] on div "Links" at bounding box center [444, 92] width 28 height 25
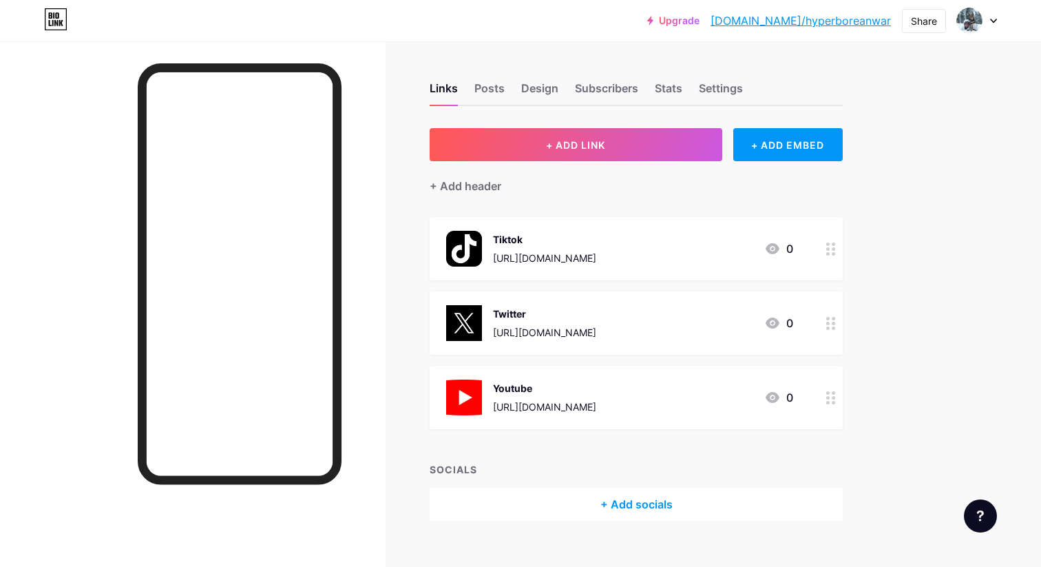
scroll to position [22, 0]
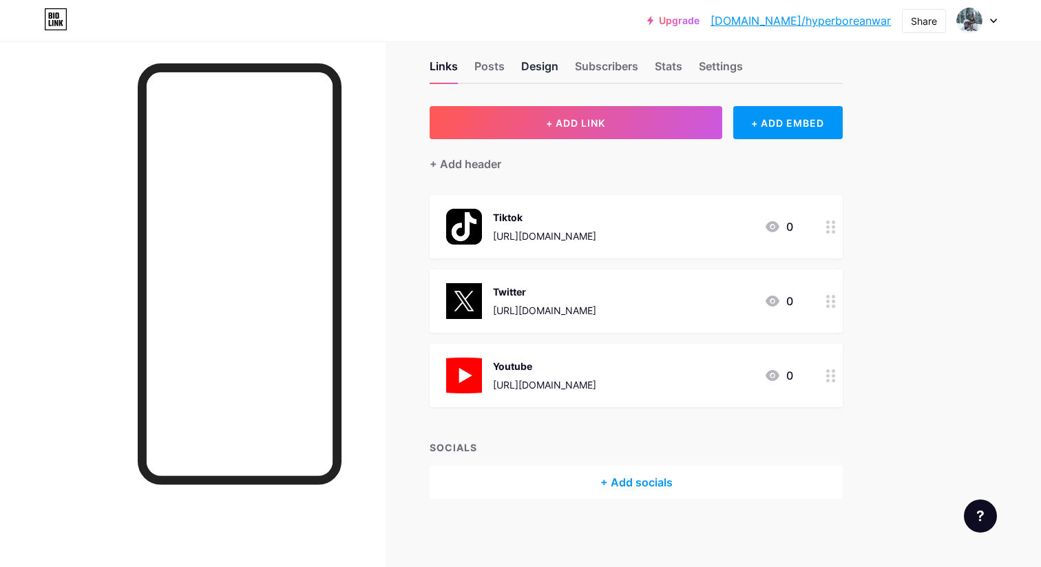
click at [554, 65] on div "Design" at bounding box center [539, 70] width 37 height 25
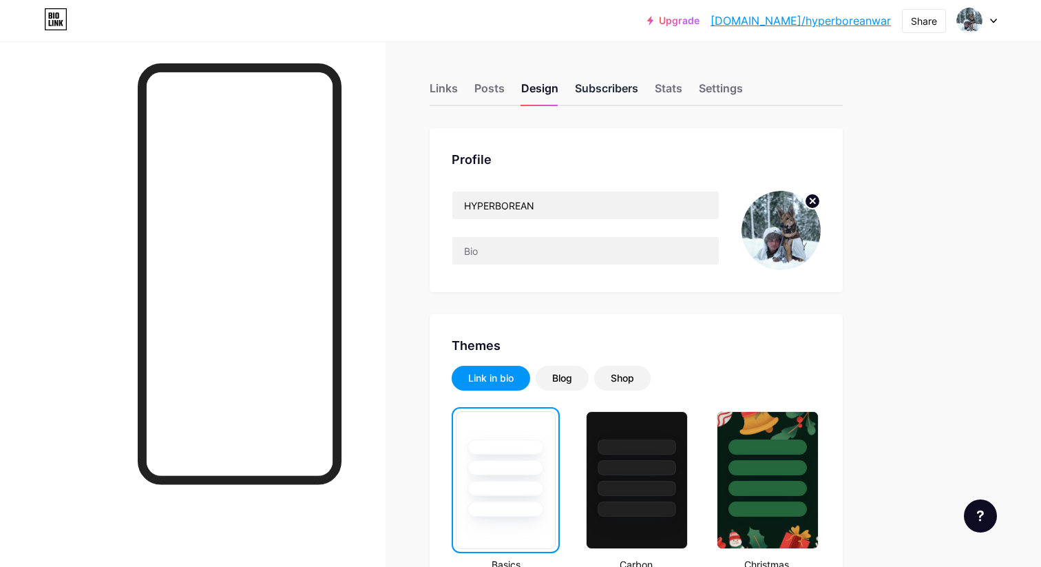
click at [591, 85] on div "Subscribers" at bounding box center [606, 92] width 63 height 25
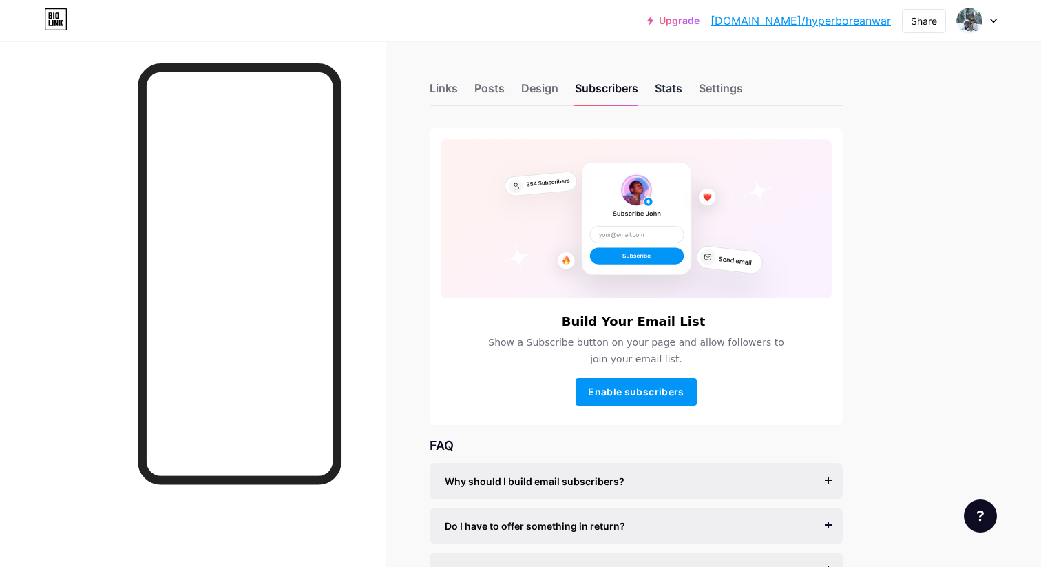
click at [675, 88] on div "Stats" at bounding box center [669, 92] width 28 height 25
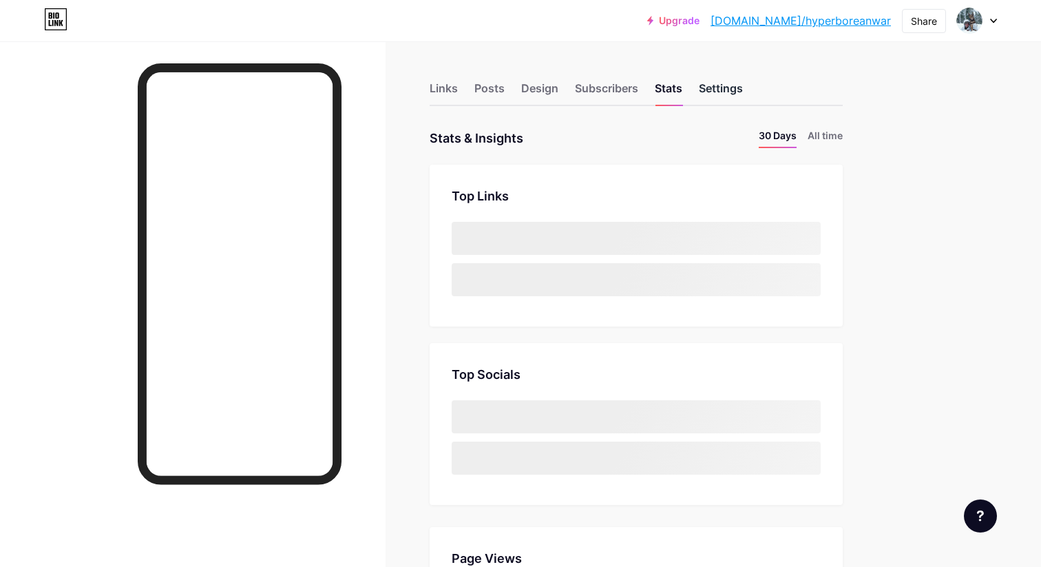
click at [715, 91] on div "Settings" at bounding box center [721, 92] width 44 height 25
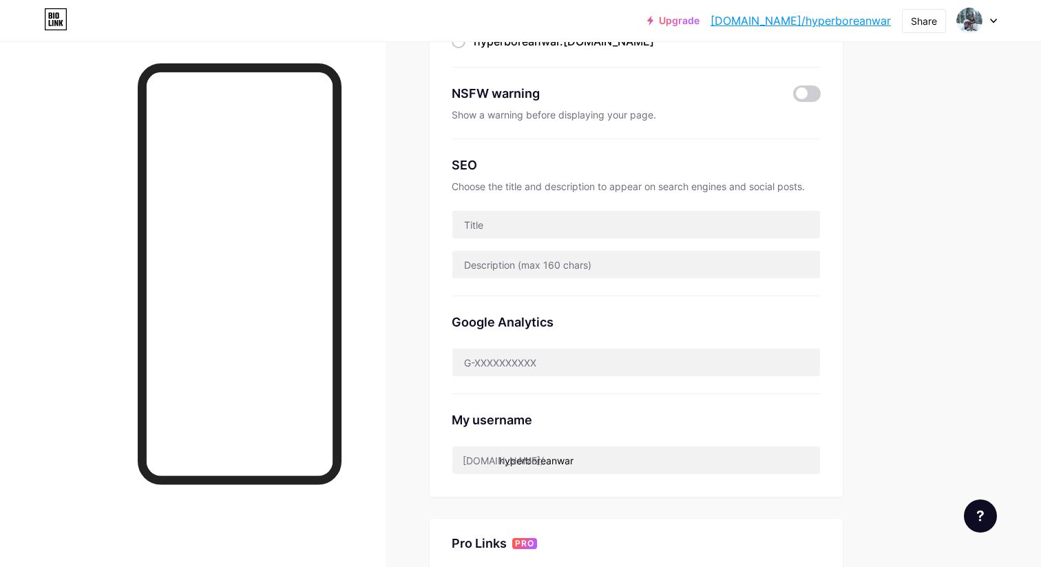
scroll to position [521, 0]
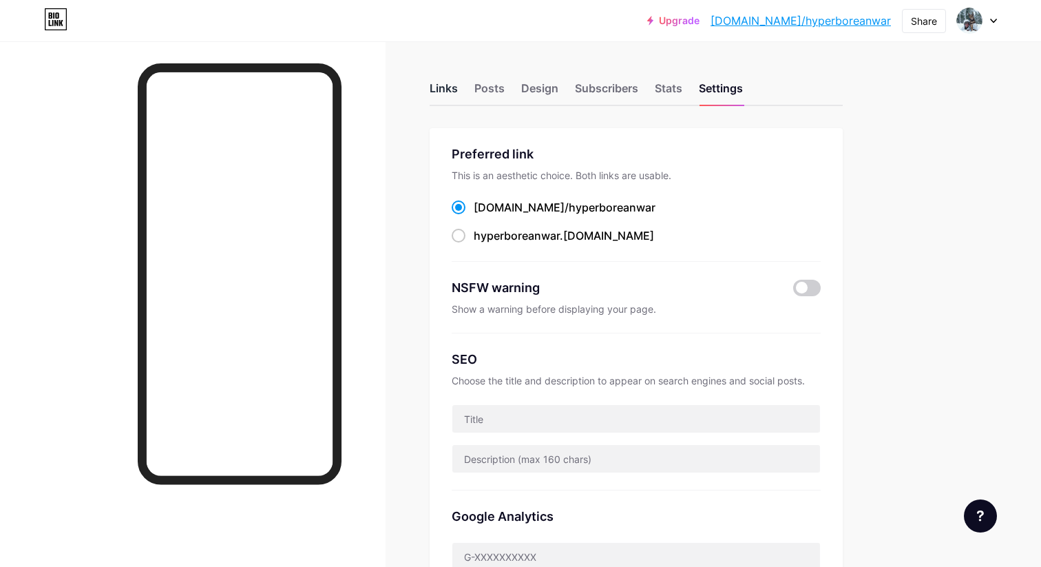
click at [449, 90] on div "Links" at bounding box center [444, 92] width 28 height 25
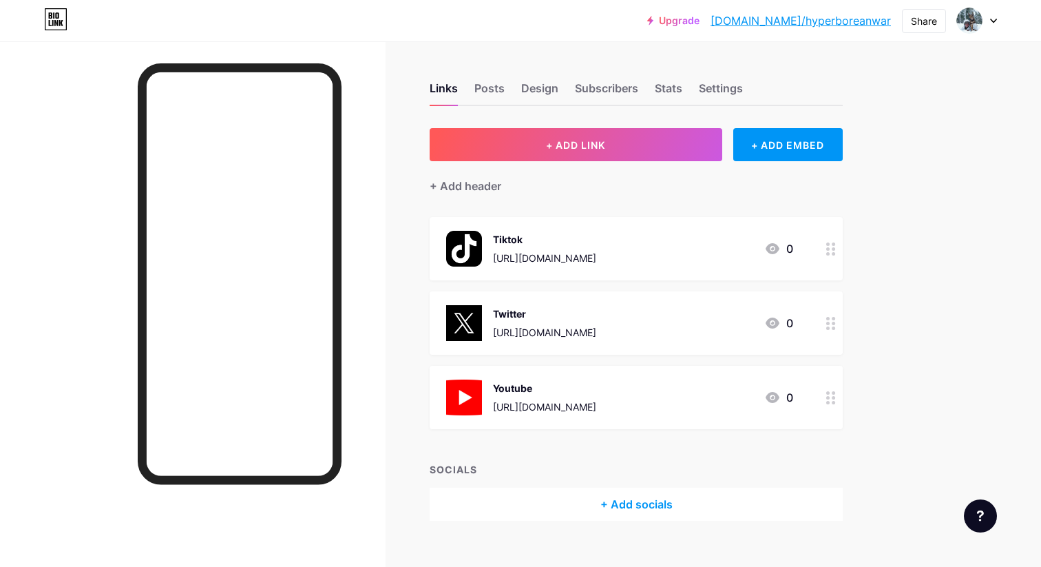
click at [813, 23] on link "bio.link/hyperboreanwar" at bounding box center [801, 20] width 180 height 17
